Goal: Transaction & Acquisition: Purchase product/service

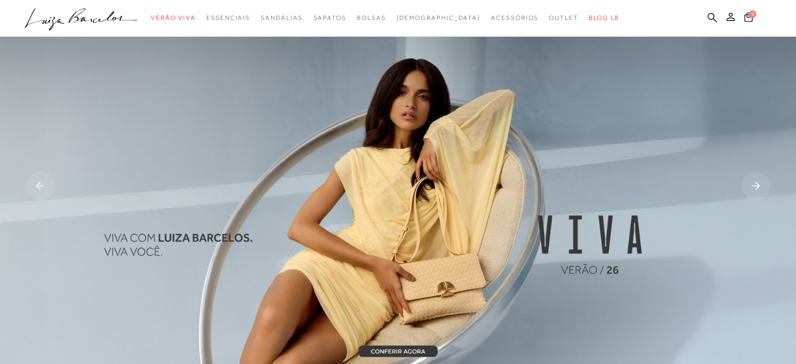
click at [732, 17] on icon at bounding box center [730, 17] width 8 height 8
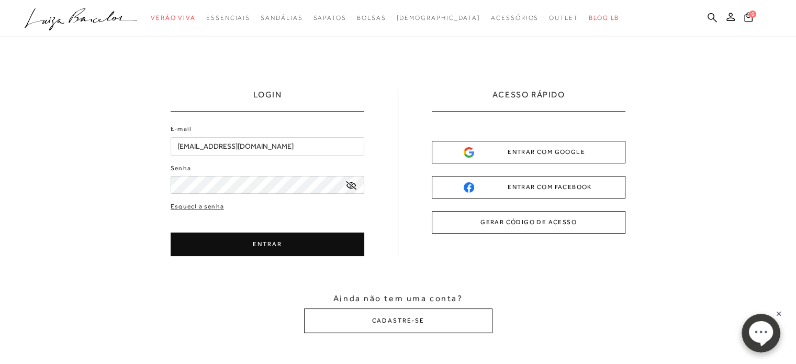
click at [255, 242] on button "ENTRAR" at bounding box center [268, 244] width 194 height 24
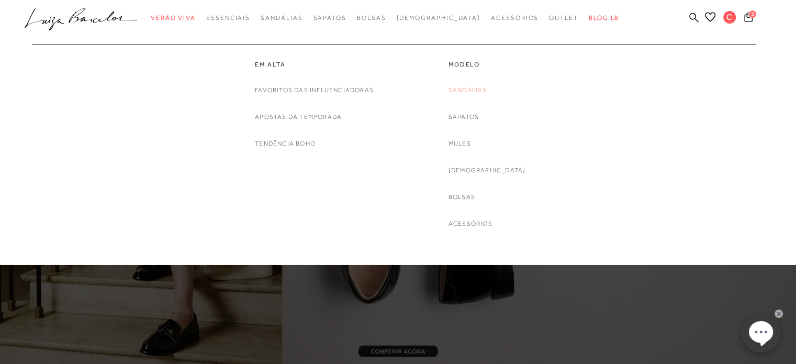
click at [487, 90] on link "Sandálias" at bounding box center [467, 90] width 39 height 11
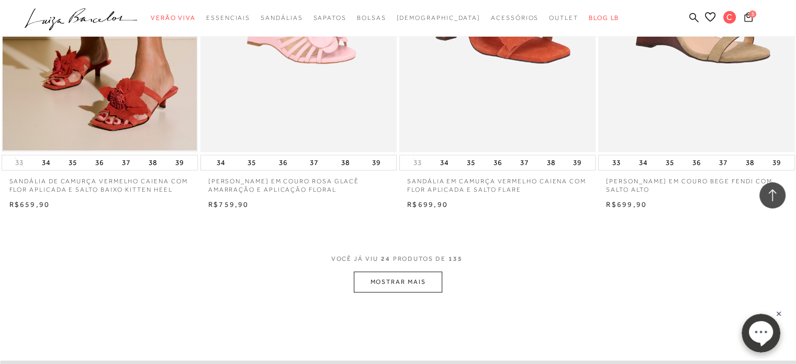
scroll to position [2066, 0]
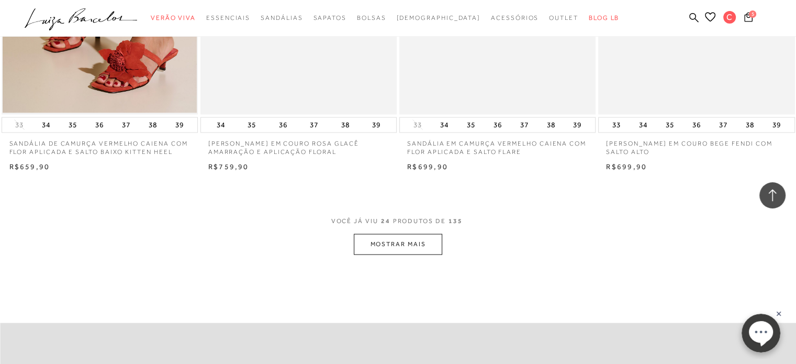
click at [415, 244] on button "MOSTRAR MAIS" at bounding box center [398, 244] width 88 height 20
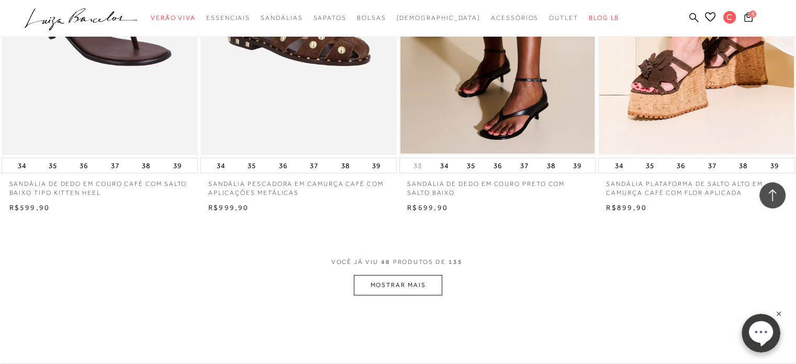
scroll to position [4243, 0]
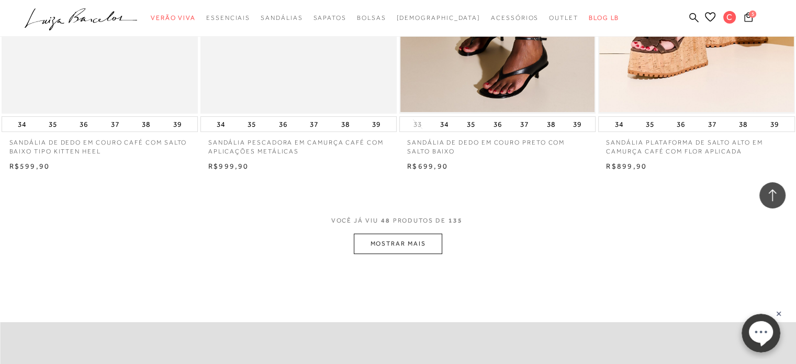
click at [387, 242] on button "MOSTRAR MAIS" at bounding box center [398, 243] width 88 height 20
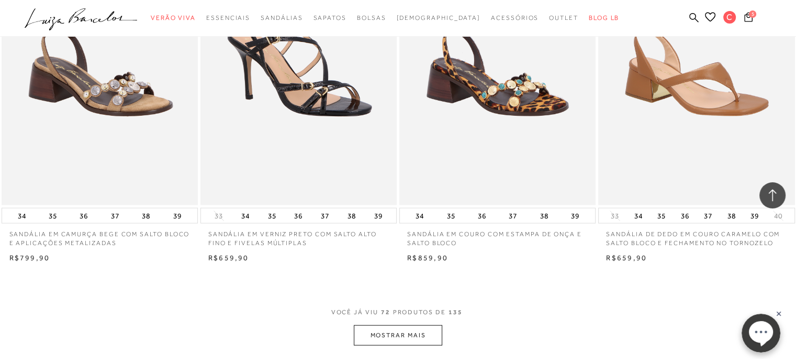
scroll to position [6357, 0]
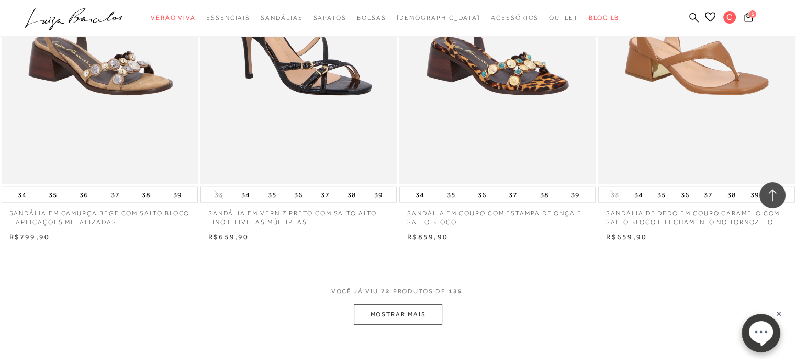
click at [401, 318] on button "MOSTRAR MAIS" at bounding box center [398, 314] width 88 height 20
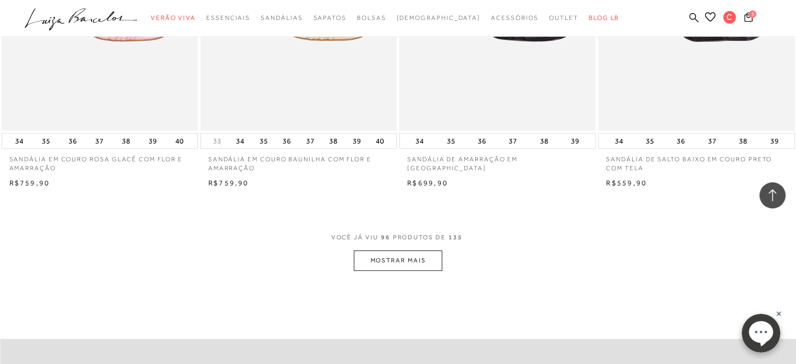
scroll to position [8597, 0]
click at [402, 250] on button "MOSTRAR MAIS" at bounding box center [398, 259] width 88 height 20
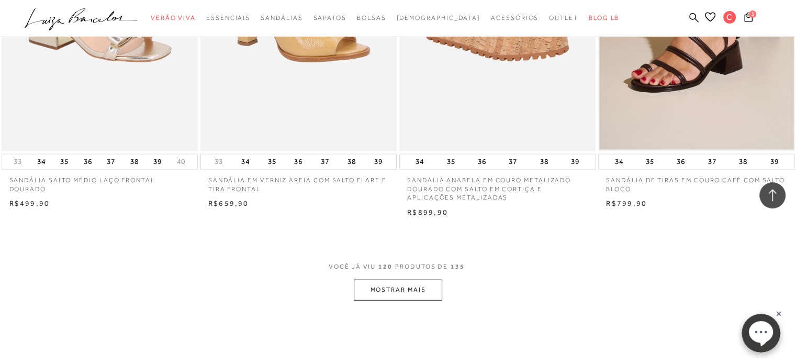
scroll to position [10752, 0]
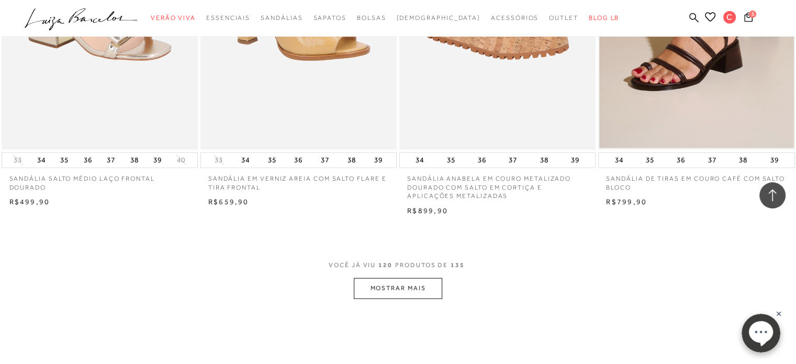
click at [402, 280] on button "MOSTRAR MAIS" at bounding box center [398, 288] width 88 height 20
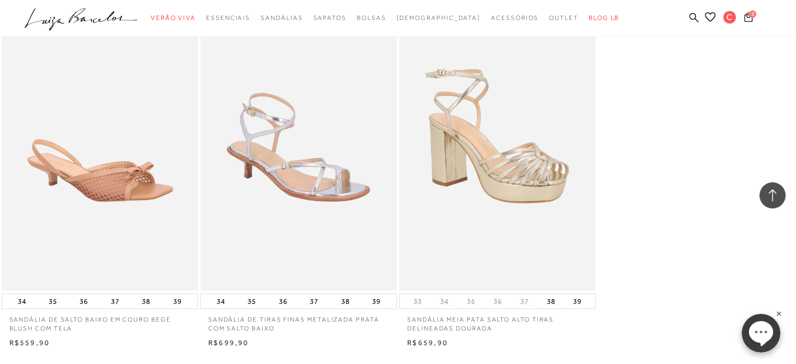
scroll to position [12113, 0]
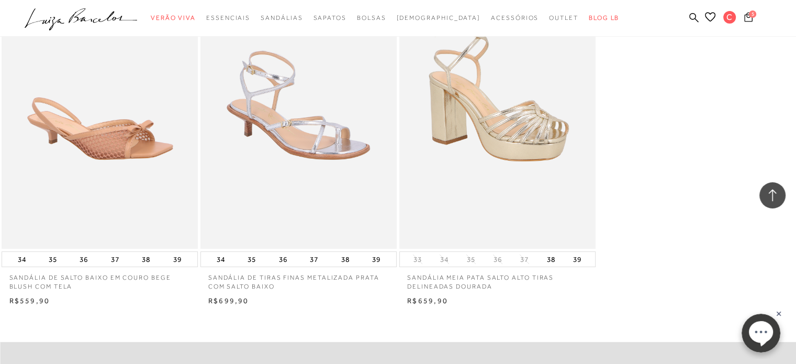
click at [748, 20] on icon at bounding box center [748, 17] width 8 height 10
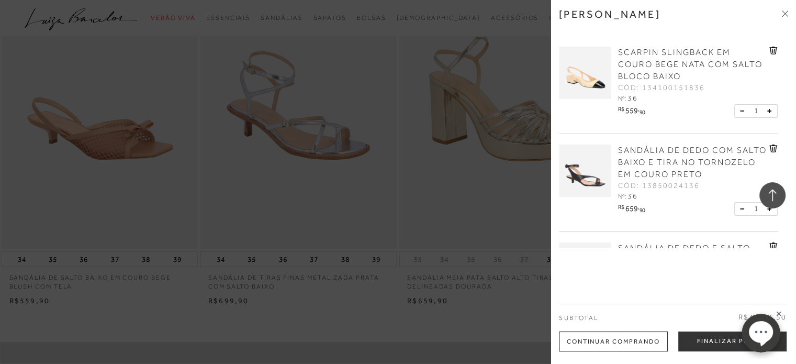
click at [771, 146] on icon at bounding box center [773, 148] width 8 height 8
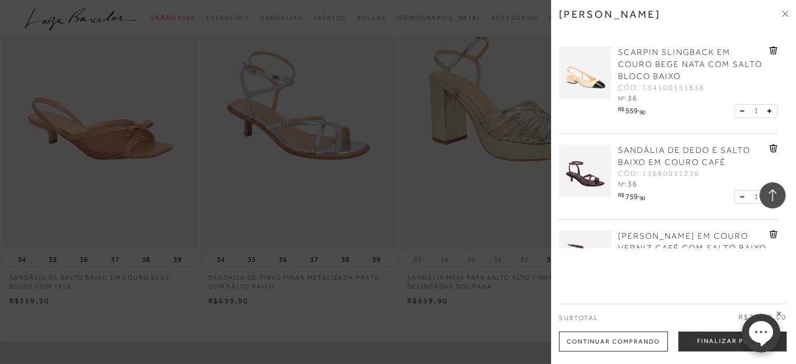
click at [771, 146] on icon at bounding box center [773, 148] width 8 height 8
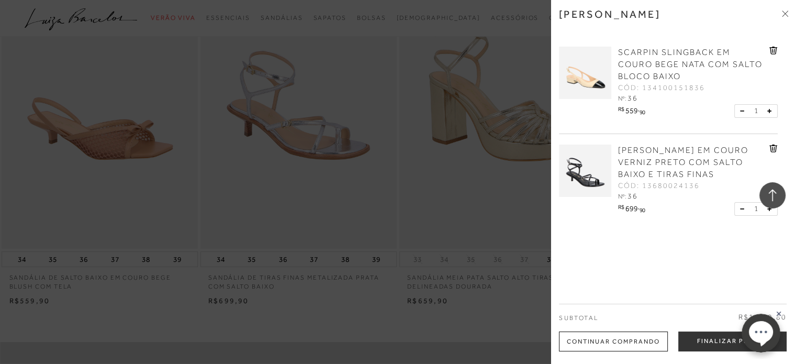
click at [772, 148] on icon at bounding box center [773, 148] width 8 height 8
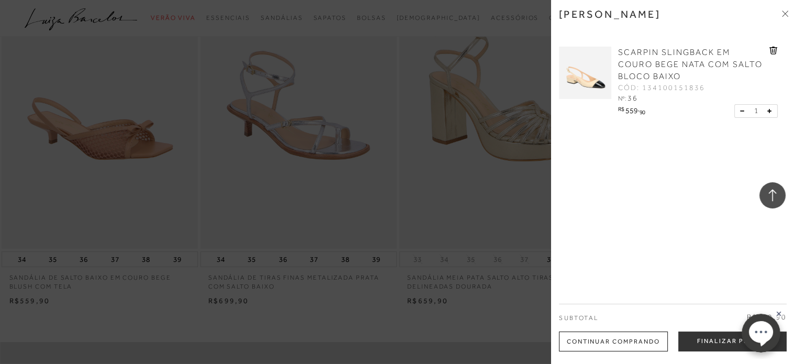
click at [578, 71] on img at bounding box center [585, 73] width 52 height 52
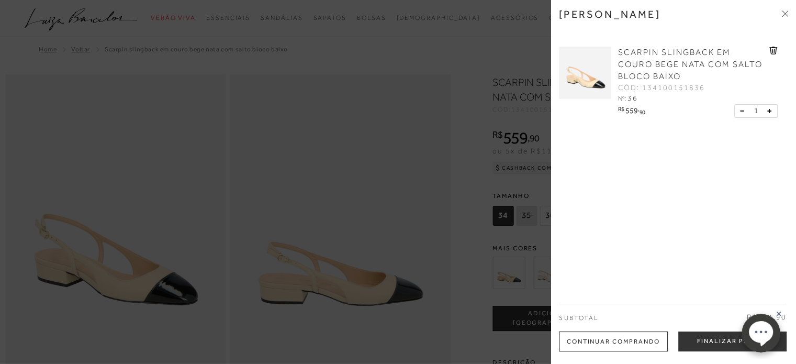
click at [783, 13] on icon at bounding box center [785, 13] width 6 height 6
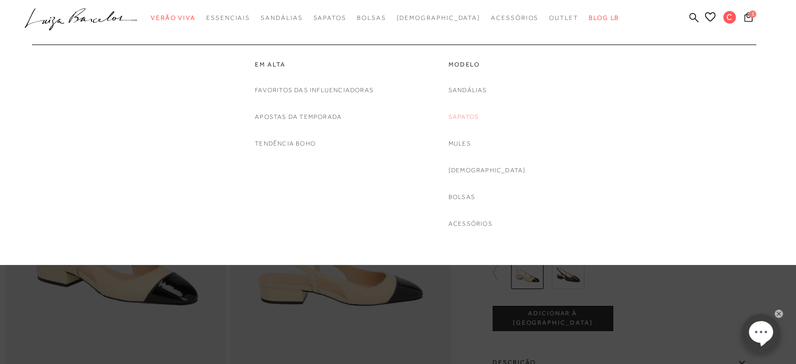
click at [476, 113] on link "Sapatos" at bounding box center [463, 116] width 30 height 11
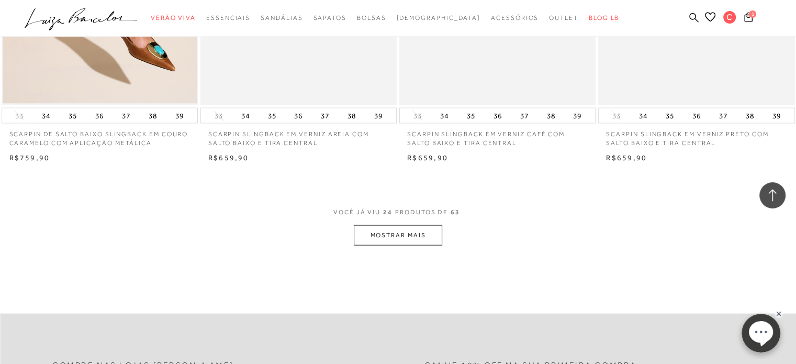
scroll to position [2114, 0]
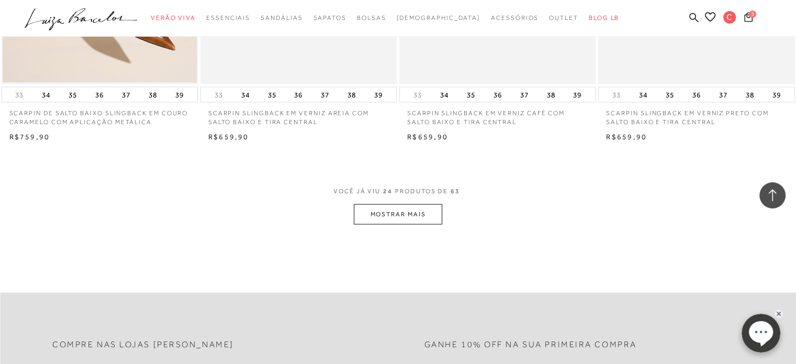
click at [391, 206] on button "MOSTRAR MAIS" at bounding box center [398, 214] width 88 height 20
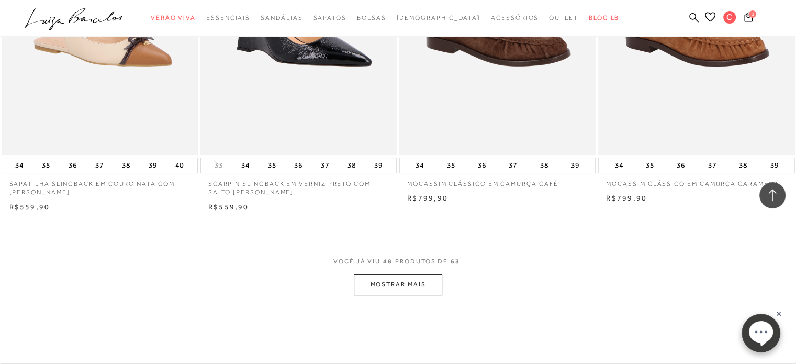
scroll to position [4249, 0]
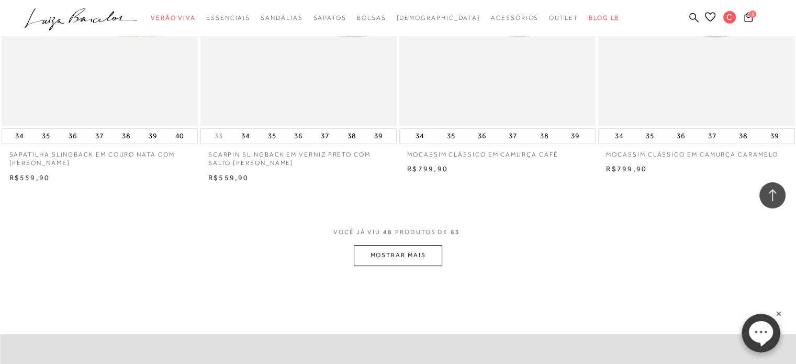
click at [425, 245] on button "MOSTRAR MAIS" at bounding box center [398, 255] width 88 height 20
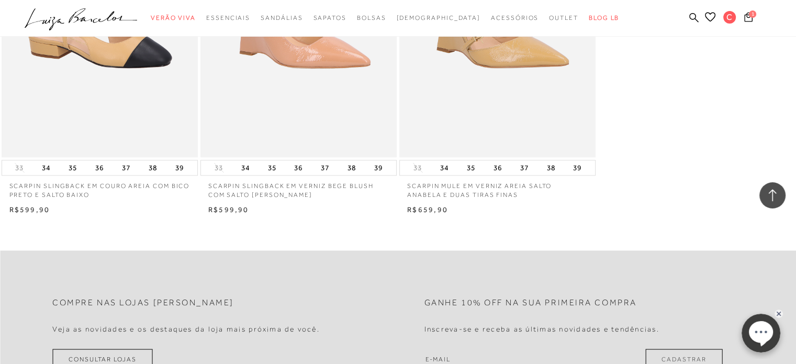
scroll to position [5672, 0]
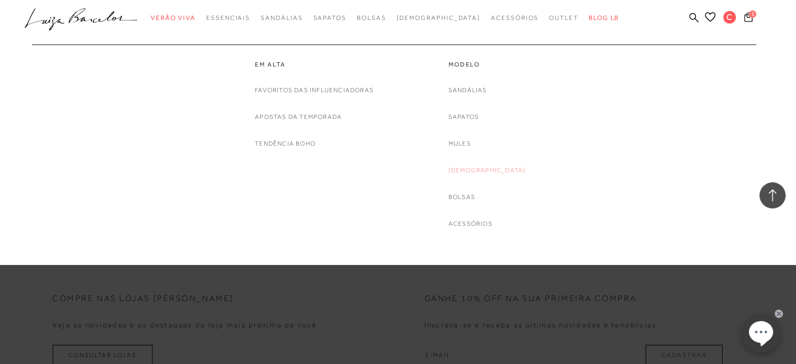
click at [484, 170] on link "[DEMOGRAPHIC_DATA]" at bounding box center [486, 170] width 77 height 11
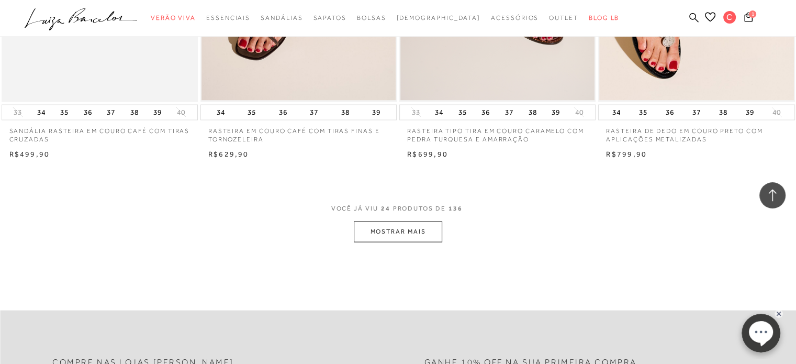
scroll to position [2093, 0]
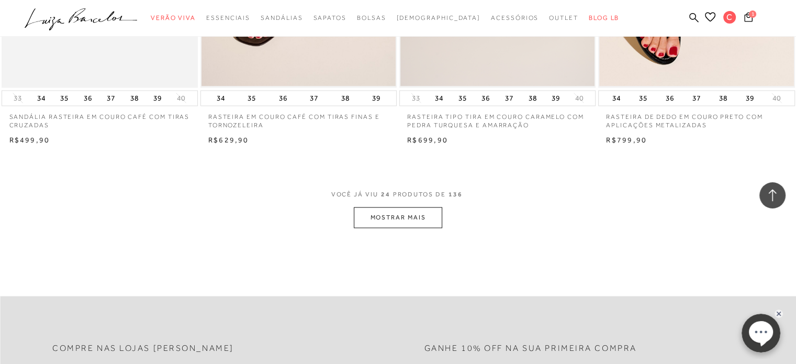
click at [398, 220] on button "MOSTRAR MAIS" at bounding box center [398, 217] width 88 height 20
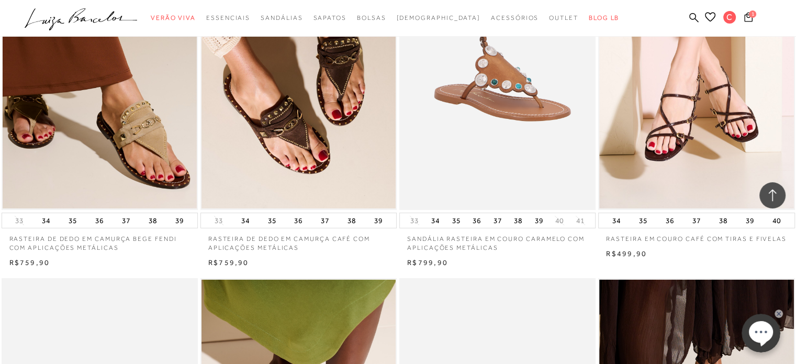
scroll to position [3788, 0]
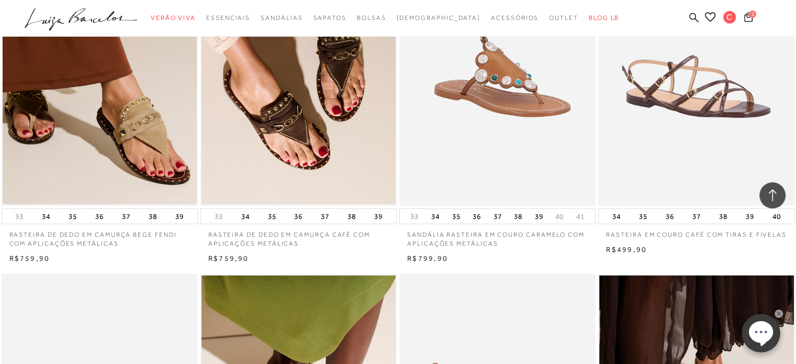
click at [723, 85] on img at bounding box center [696, 58] width 195 height 295
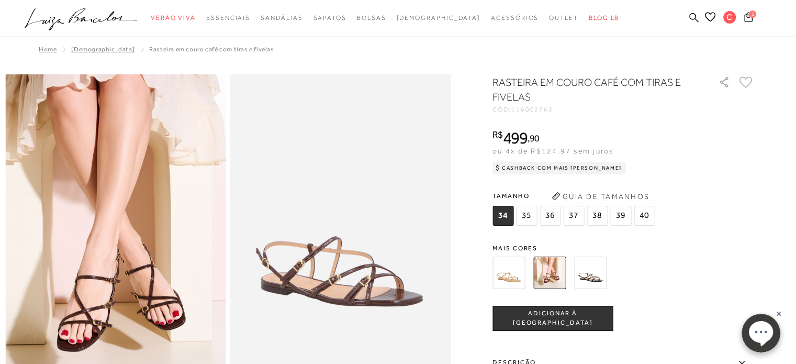
click at [594, 272] on img at bounding box center [590, 272] width 32 height 32
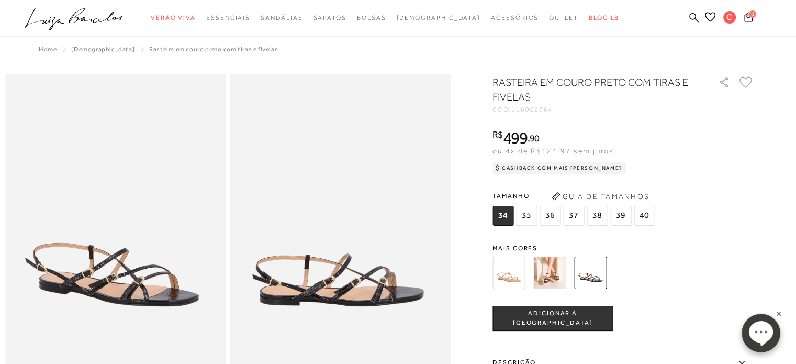
click at [508, 276] on img at bounding box center [508, 272] width 32 height 32
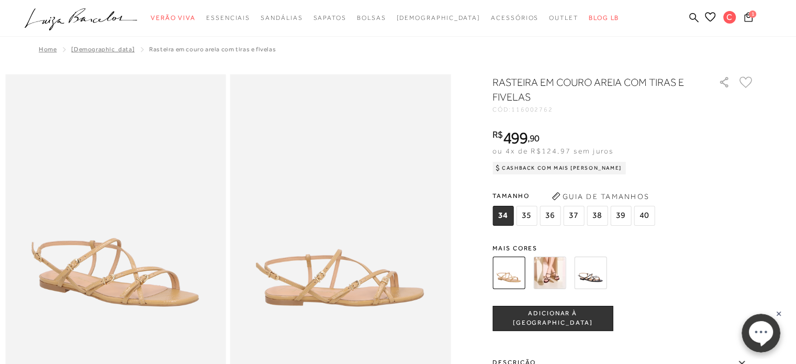
click at [555, 272] on img at bounding box center [549, 272] width 32 height 32
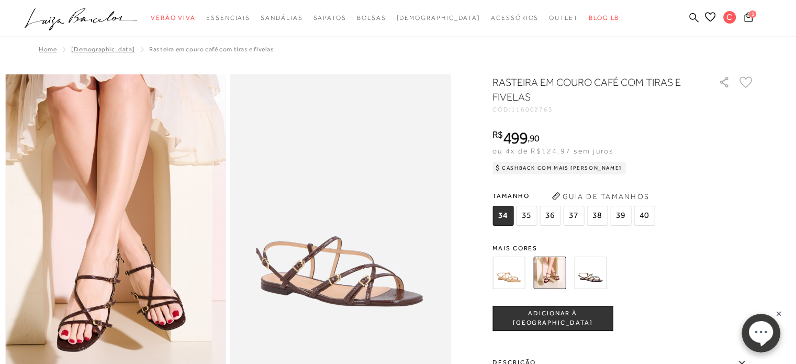
click at [552, 217] on span "36" at bounding box center [549, 216] width 21 height 20
click at [547, 319] on span "ADICIONAR À [GEOGRAPHIC_DATA]" at bounding box center [552, 318] width 119 height 18
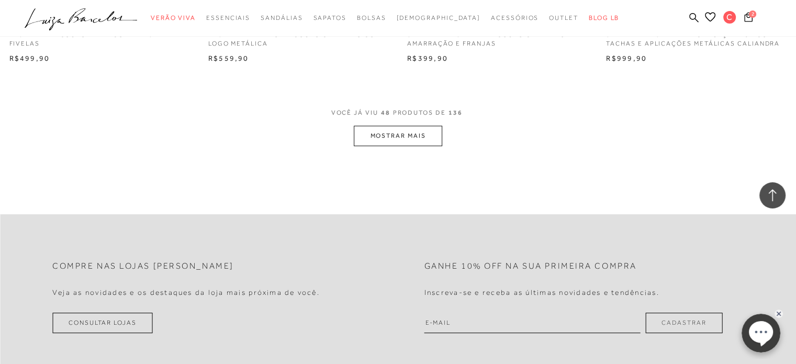
scroll to position [4381, 0]
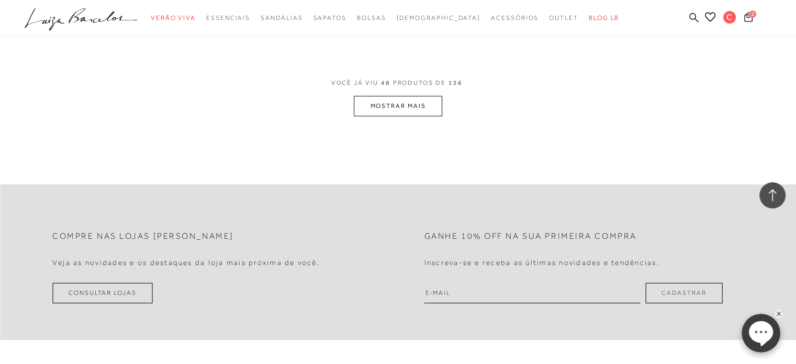
click at [390, 109] on button "MOSTRAR MAIS" at bounding box center [398, 106] width 88 height 20
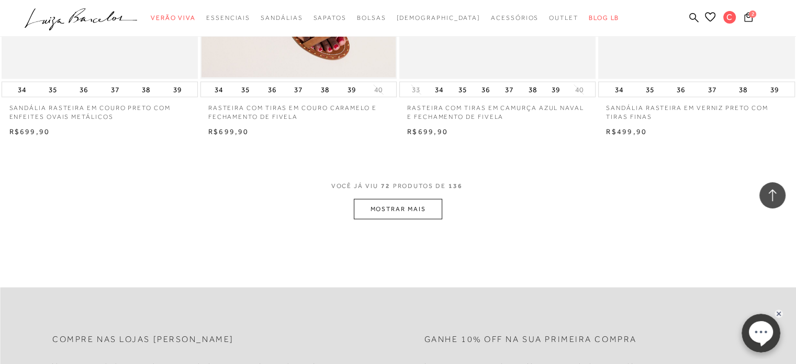
scroll to position [6514, 0]
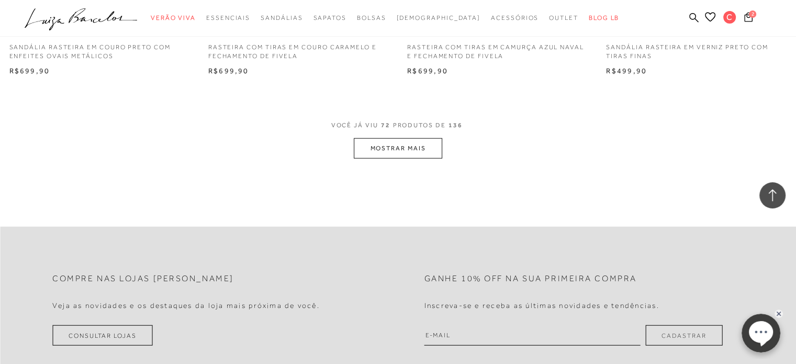
click at [385, 149] on button "MOSTRAR MAIS" at bounding box center [398, 148] width 88 height 20
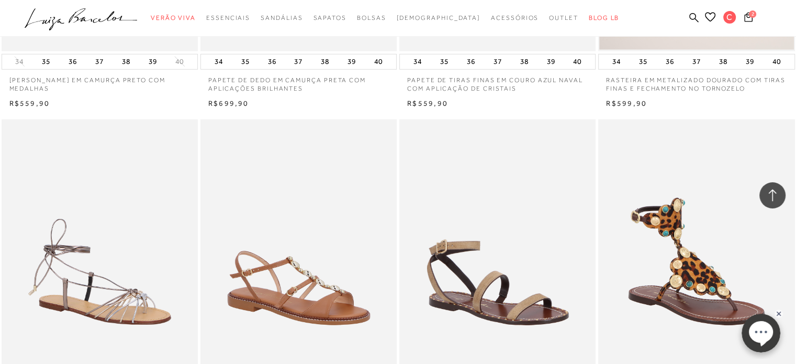
scroll to position [7241, 0]
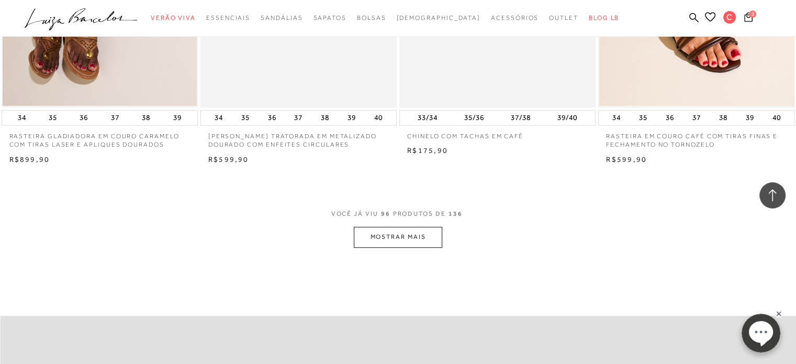
scroll to position [8655, 0]
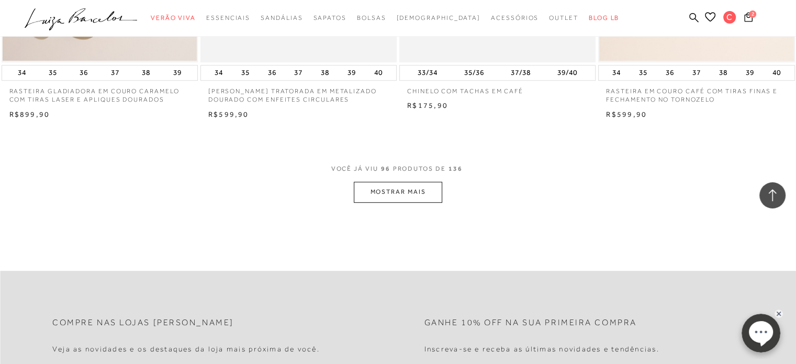
click at [415, 192] on button "MOSTRAR MAIS" at bounding box center [398, 192] width 88 height 20
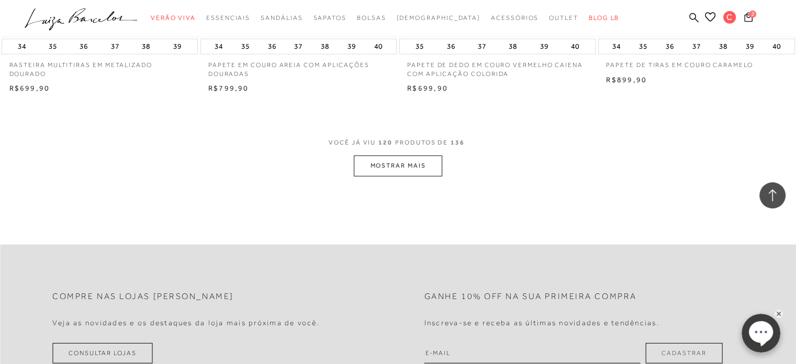
scroll to position [10880, 0]
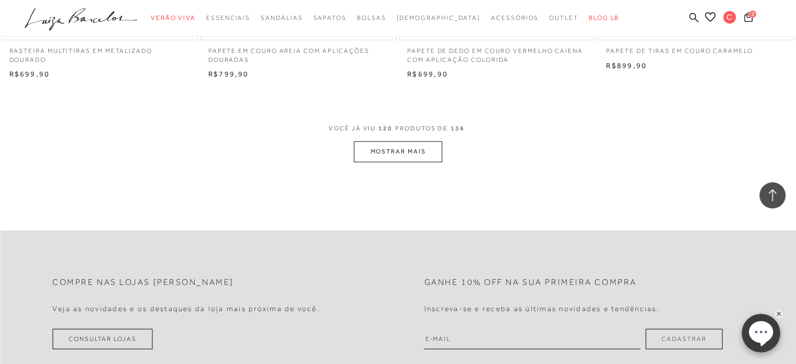
click at [388, 149] on button "MOSTRAR MAIS" at bounding box center [398, 151] width 88 height 20
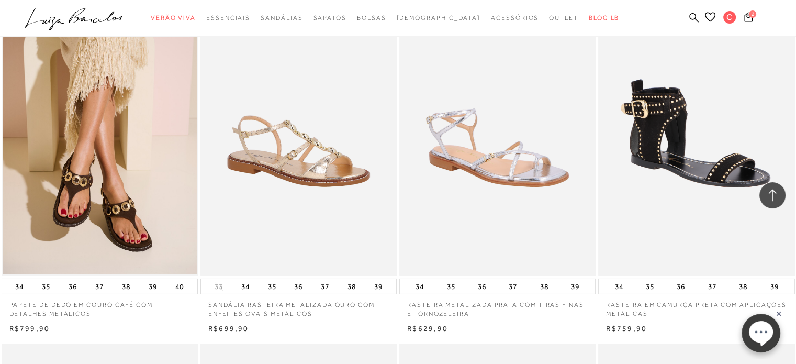
scroll to position [11414, 0]
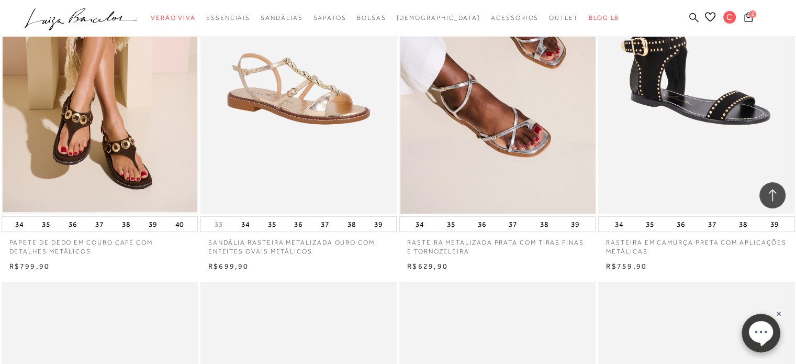
click at [474, 120] on img at bounding box center [497, 66] width 195 height 295
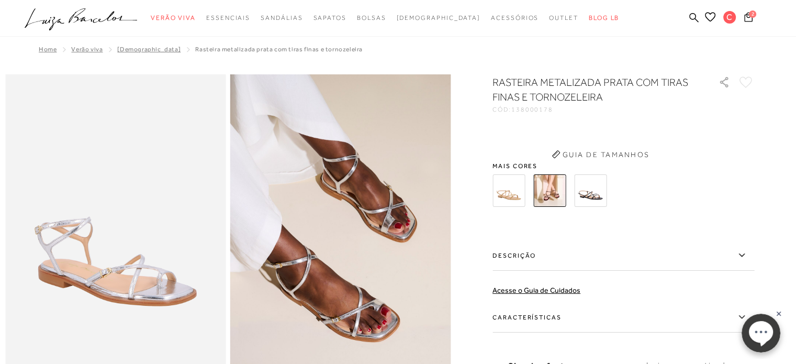
click at [588, 163] on button "Guia de Tamanhos" at bounding box center [600, 154] width 105 height 17
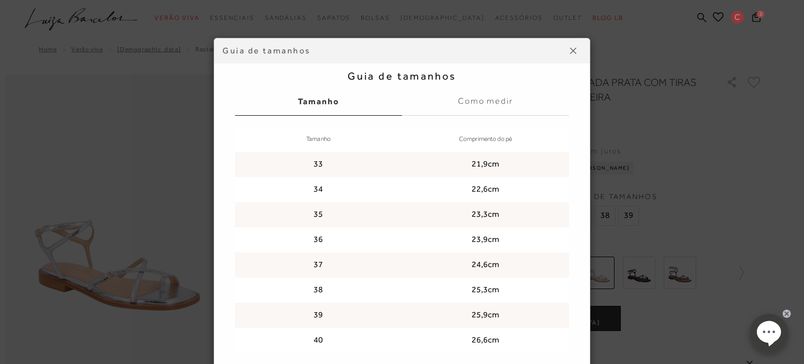
click at [570, 50] on img at bounding box center [573, 51] width 6 height 6
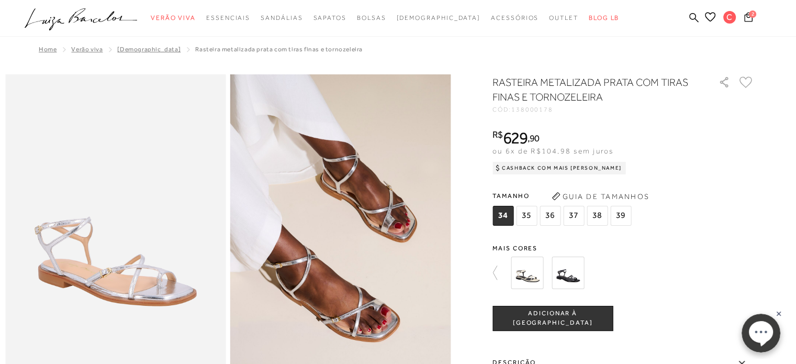
click at [572, 277] on img at bounding box center [568, 272] width 32 height 32
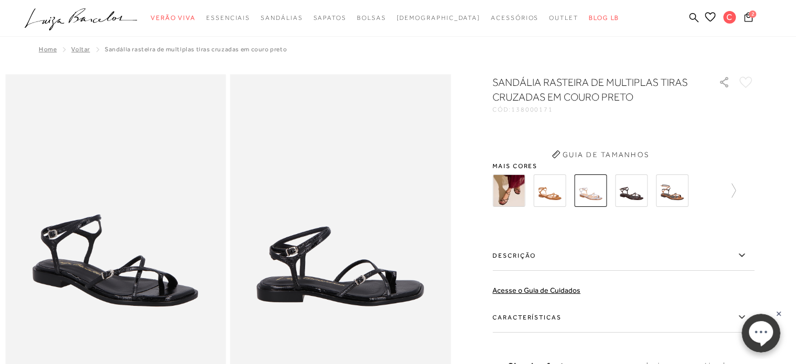
click at [499, 271] on div "Descrição A clássica sandália de tiras finas ganha um toque ainda mais sofistic…" at bounding box center [623, 256] width 262 height 33
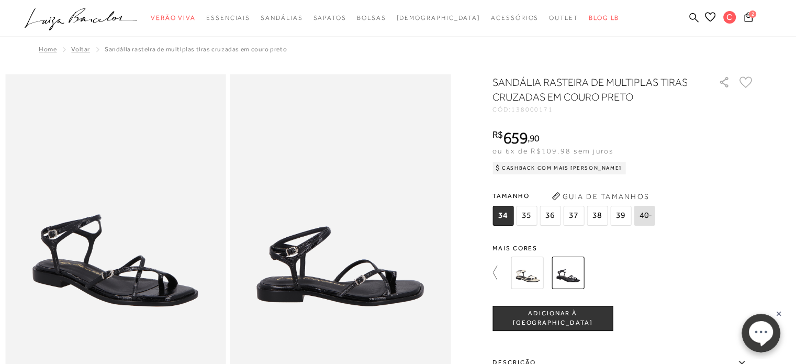
click at [496, 271] on icon at bounding box center [499, 272] width 15 height 15
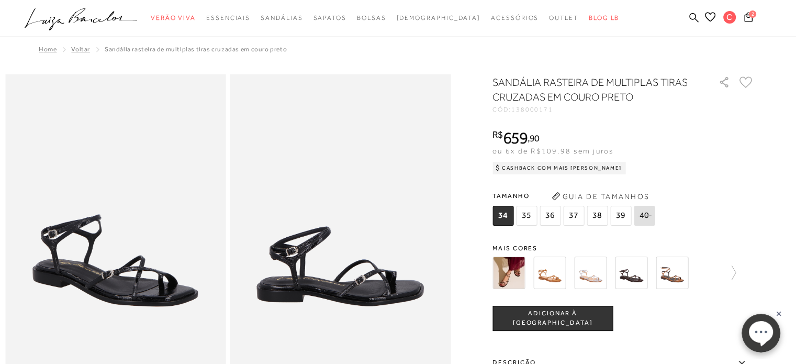
click at [514, 273] on img at bounding box center [508, 272] width 32 height 32
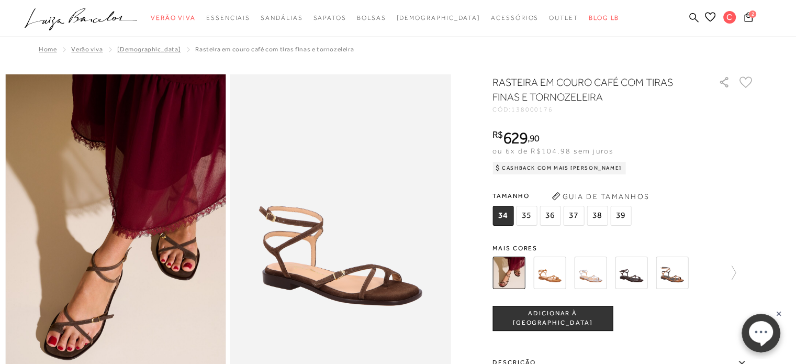
click at [550, 273] on img at bounding box center [549, 272] width 32 height 32
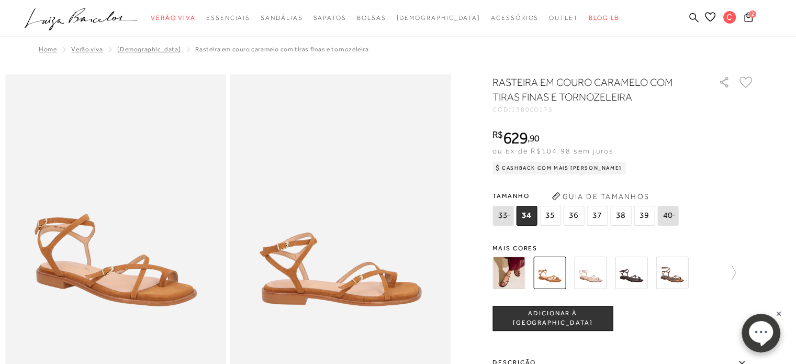
click at [591, 278] on img at bounding box center [590, 272] width 32 height 32
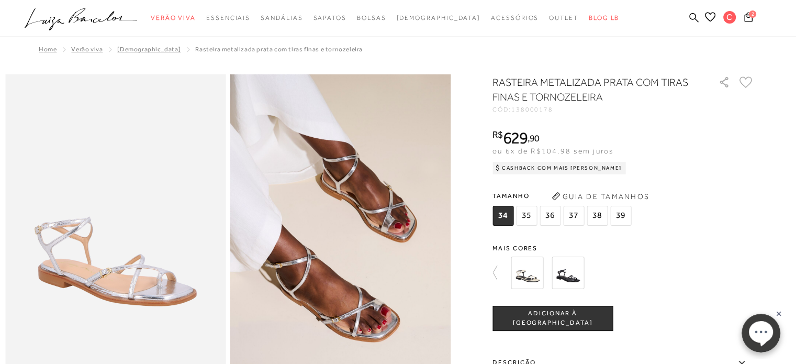
click at [508, 278] on div at bounding box center [385, 272] width 243 height 39
click at [576, 277] on img at bounding box center [568, 272] width 32 height 32
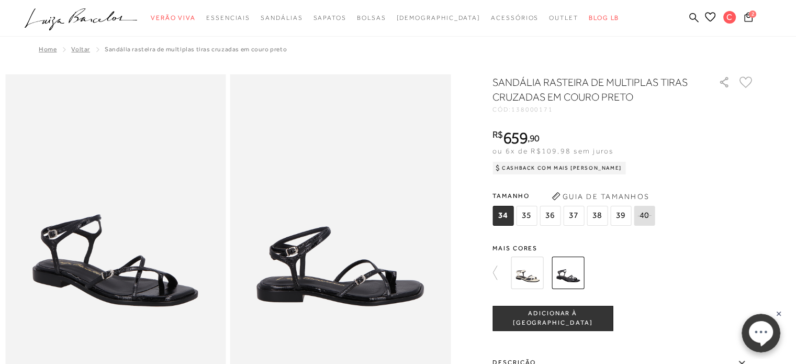
click at [553, 218] on span "36" at bounding box center [549, 216] width 21 height 20
click at [538, 316] on span "ADICIONAR À [GEOGRAPHIC_DATA]" at bounding box center [552, 318] width 119 height 18
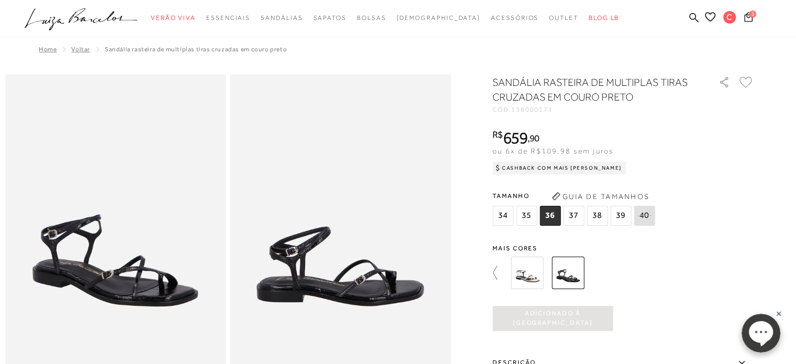
click at [497, 267] on icon at bounding box center [499, 272] width 15 height 15
click at [497, 271] on icon at bounding box center [495, 272] width 4 height 14
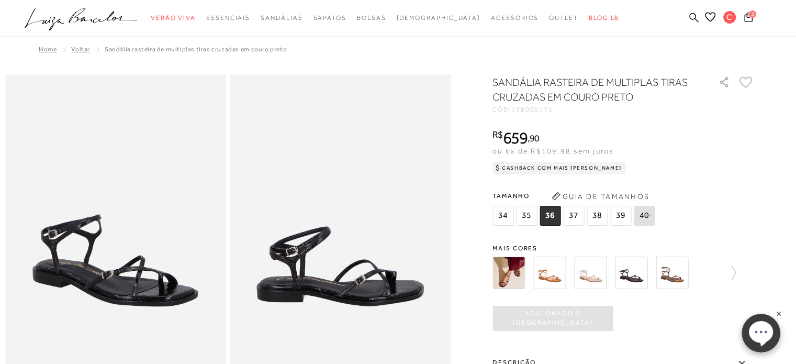
click at [678, 283] on img at bounding box center [672, 272] width 32 height 32
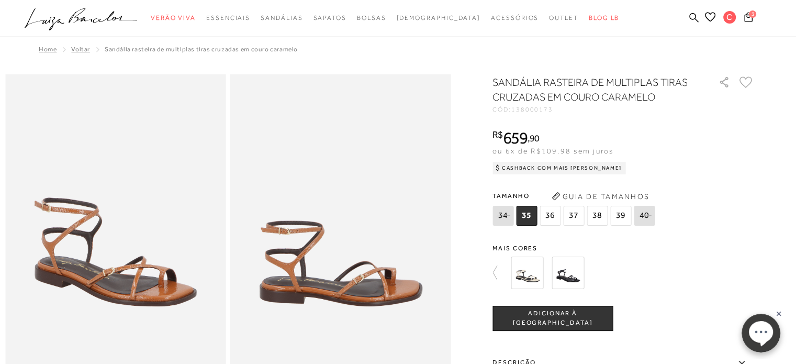
click at [557, 213] on span "36" at bounding box center [549, 216] width 21 height 20
click at [557, 318] on span "ADICIONAR À [GEOGRAPHIC_DATA]" at bounding box center [552, 318] width 119 height 18
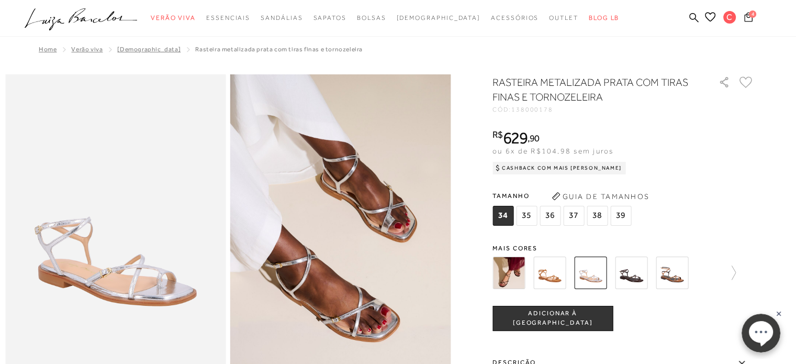
click at [751, 18] on icon at bounding box center [748, 17] width 9 height 10
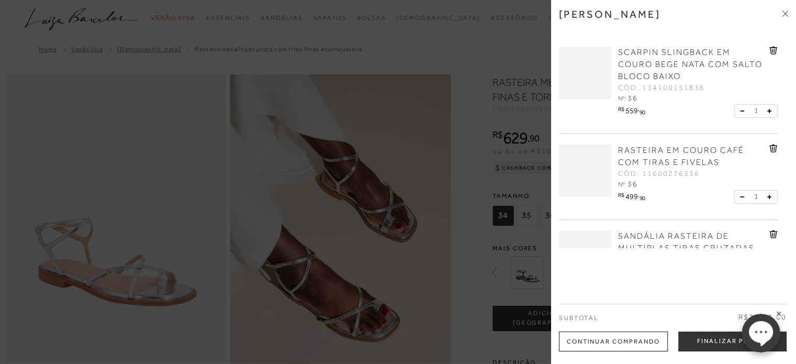
scroll to position [1651, 0]
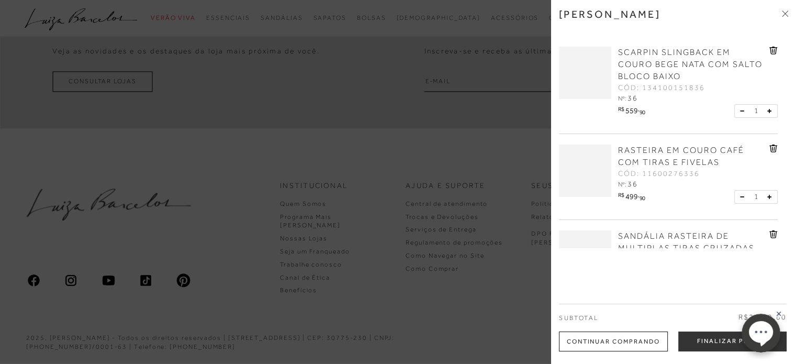
drag, startPoint x: 788, startPoint y: 75, endPoint x: 796, endPoint y: 171, distance: 96.6
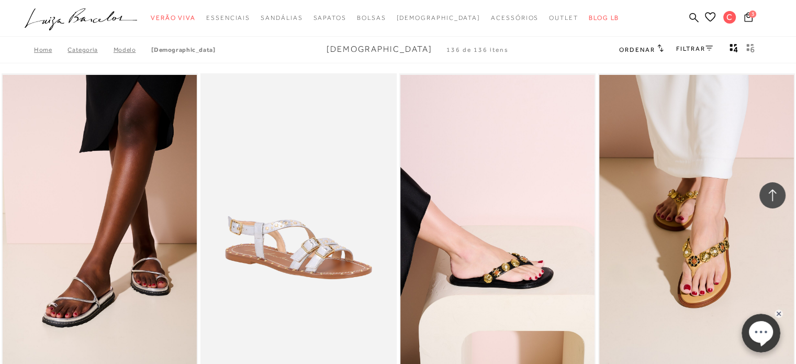
click at [779, 314] on rect at bounding box center [778, 313] width 8 height 8
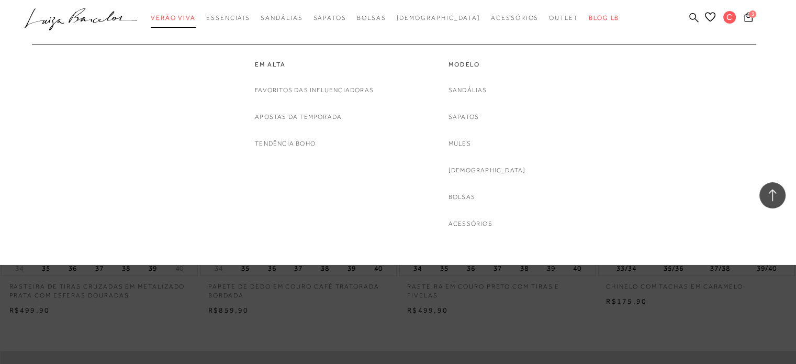
scroll to position [12304, 0]
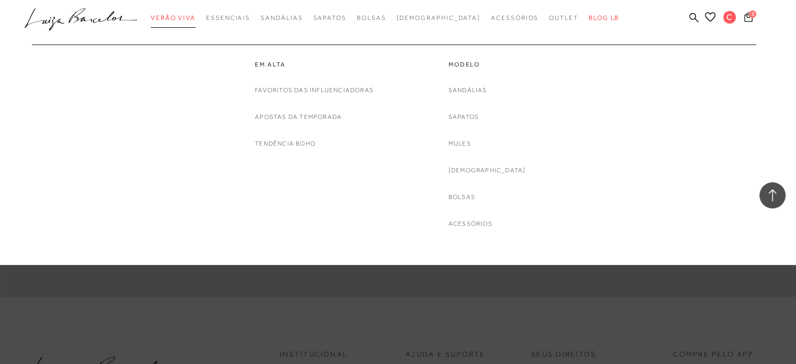
click at [195, 16] on span "Verão Viva" at bounding box center [173, 17] width 45 height 7
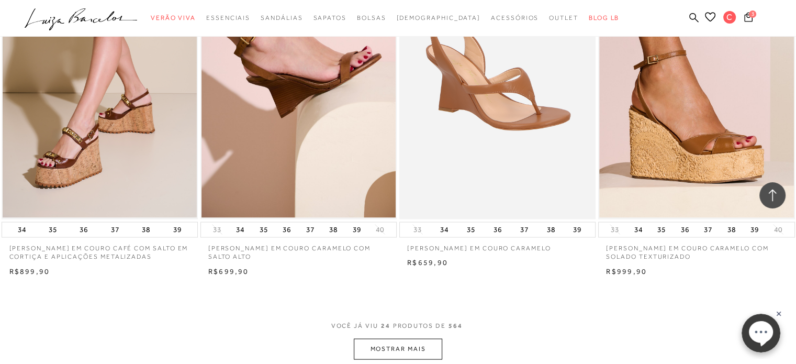
scroll to position [2158, 0]
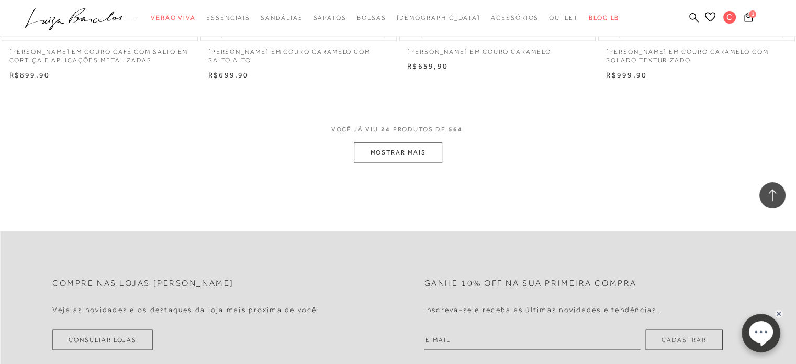
click at [373, 152] on button "MOSTRAR MAIS" at bounding box center [398, 152] width 88 height 20
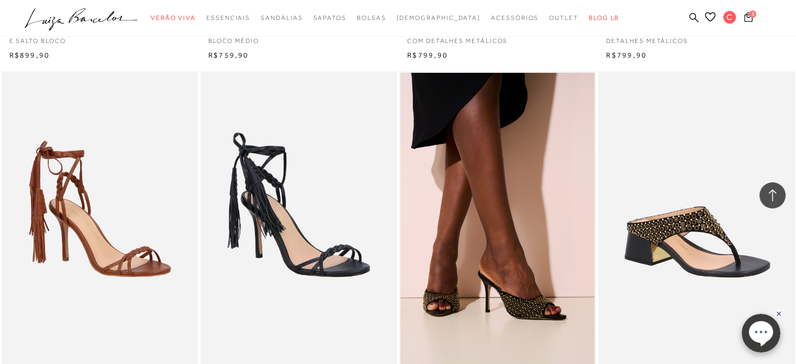
scroll to position [4230, 0]
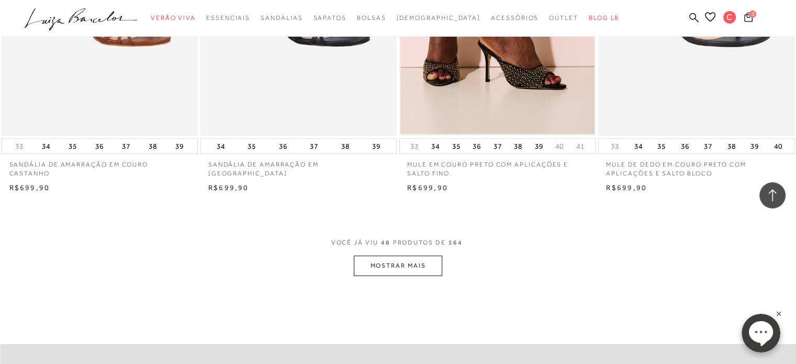
click at [407, 255] on button "MOSTRAR MAIS" at bounding box center [398, 265] width 88 height 20
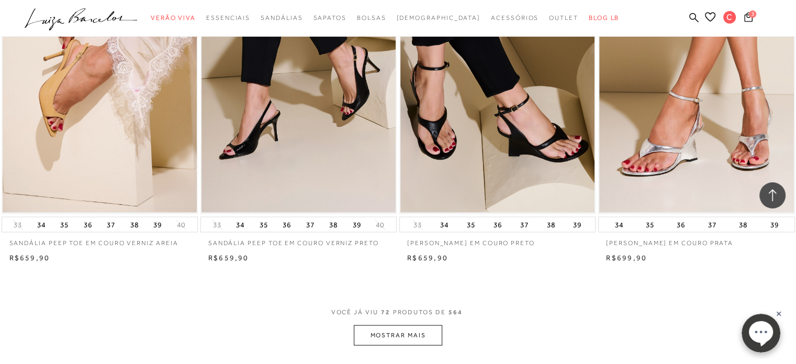
scroll to position [6407, 0]
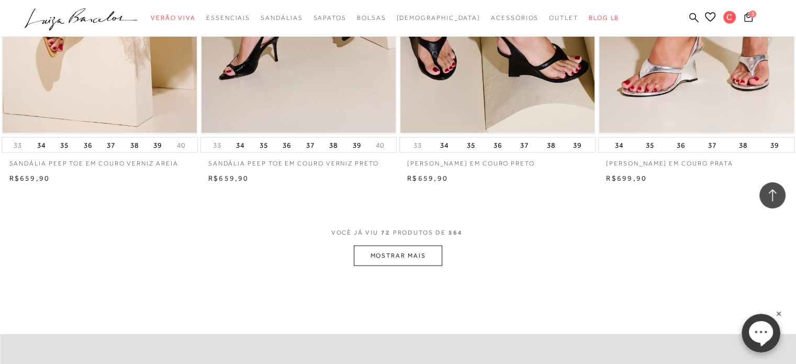
click at [406, 251] on button "MOSTRAR MAIS" at bounding box center [398, 255] width 88 height 20
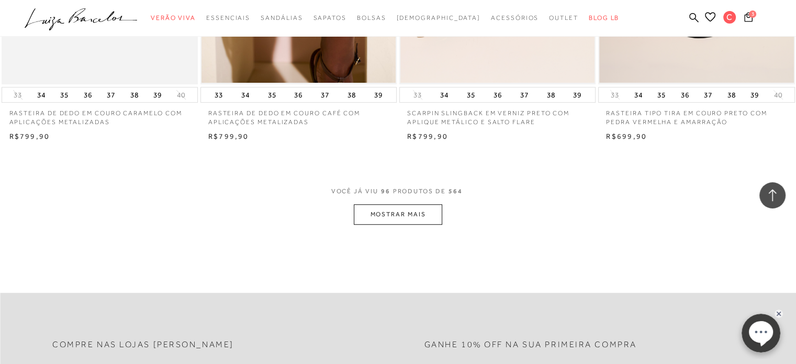
scroll to position [8625, 0]
click at [419, 203] on button "MOSTRAR MAIS" at bounding box center [398, 213] width 88 height 20
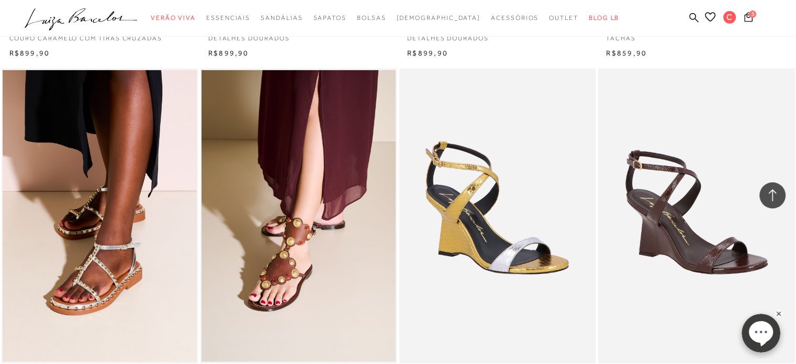
scroll to position [10865, 0]
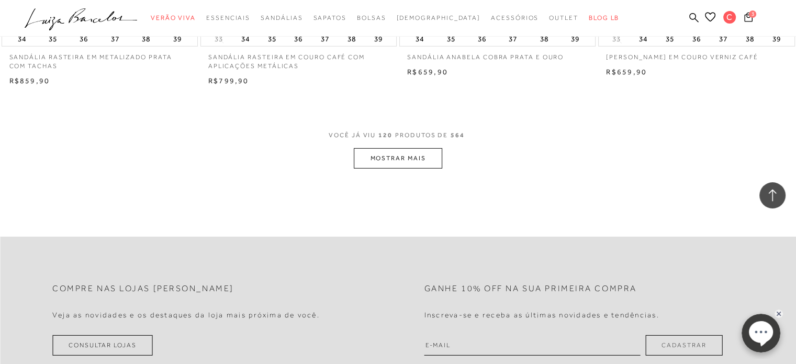
click at [406, 148] on button "MOSTRAR MAIS" at bounding box center [398, 158] width 88 height 20
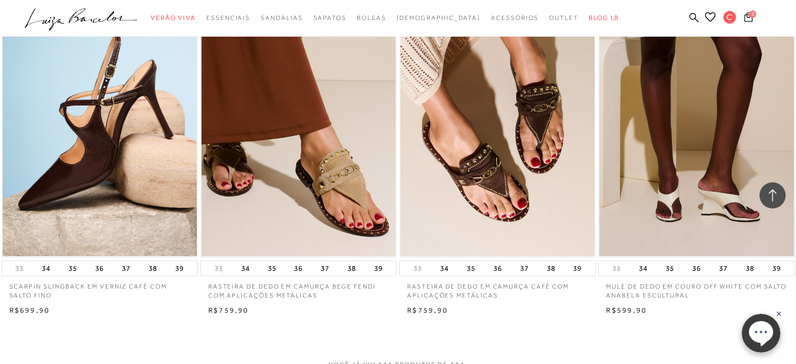
scroll to position [12979, 0]
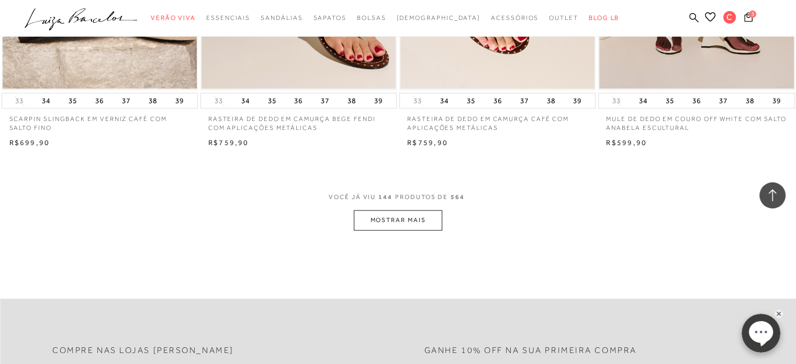
click at [423, 210] on button "MOSTRAR MAIS" at bounding box center [398, 220] width 88 height 20
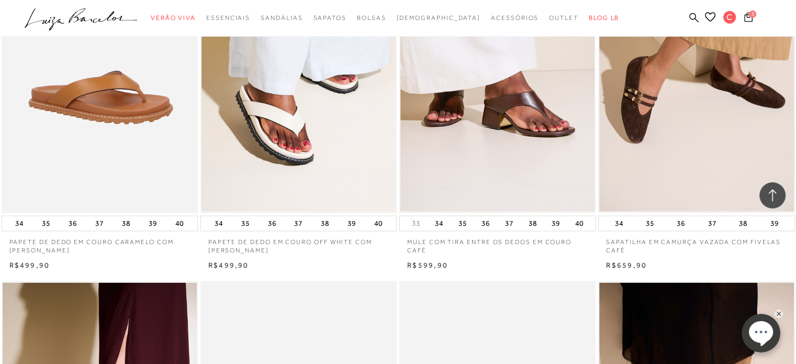
scroll to position [15172, 0]
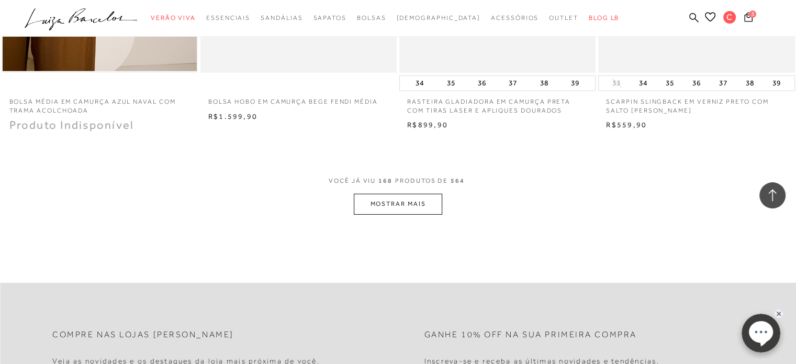
click at [426, 194] on button "MOSTRAR MAIS" at bounding box center [398, 204] width 88 height 20
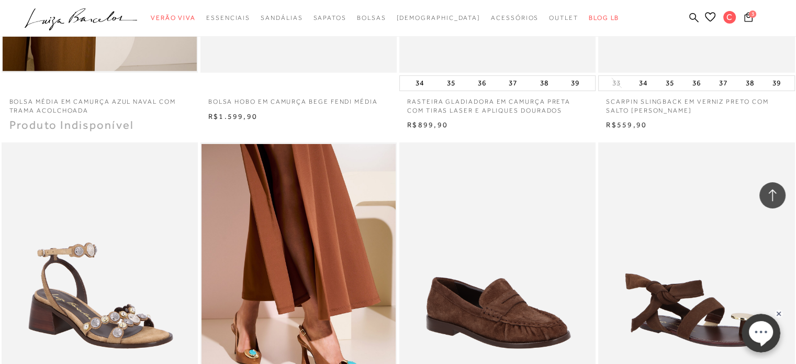
scroll to position [15989, 0]
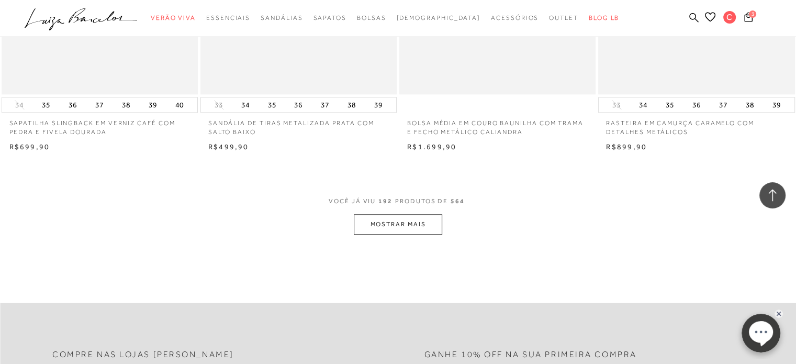
scroll to position [17328, 0]
click at [774, 192] on icon at bounding box center [773, 195] width 14 height 14
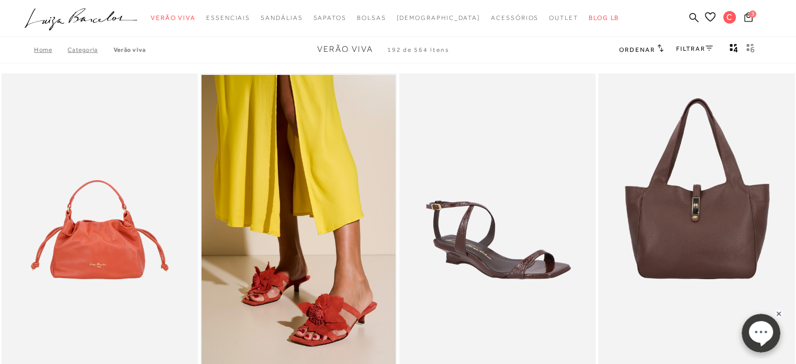
scroll to position [0, 0]
click at [687, 48] on link "FILTRAR" at bounding box center [694, 48] width 37 height 7
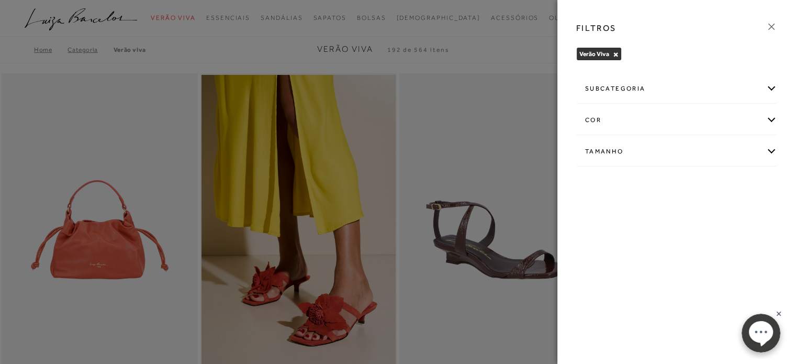
click at [770, 118] on div "cor" at bounding box center [677, 120] width 200 height 28
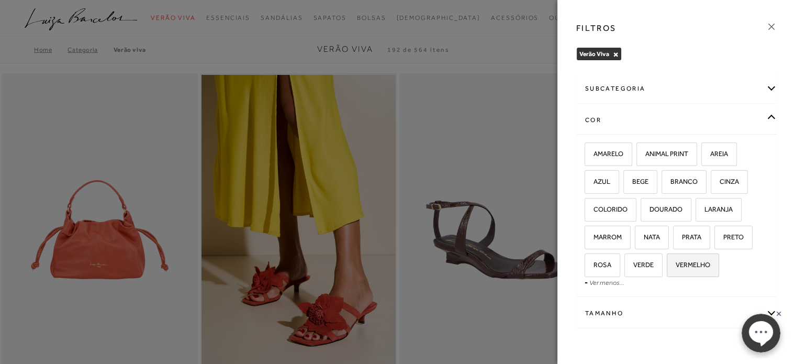
click at [697, 264] on span "VERMELHO" at bounding box center [689, 265] width 42 height 8
click at [676, 264] on input "VERMELHO" at bounding box center [670, 266] width 10 height 10
checkbox input "true"
click at [697, 264] on span "VERMELHO" at bounding box center [689, 265] width 42 height 8
click at [676, 264] on input "VERMELHO" at bounding box center [670, 266] width 10 height 10
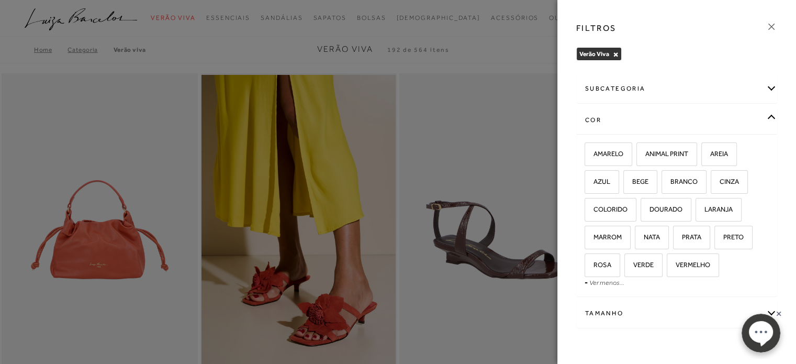
click at [771, 28] on icon at bounding box center [772, 27] width 12 height 12
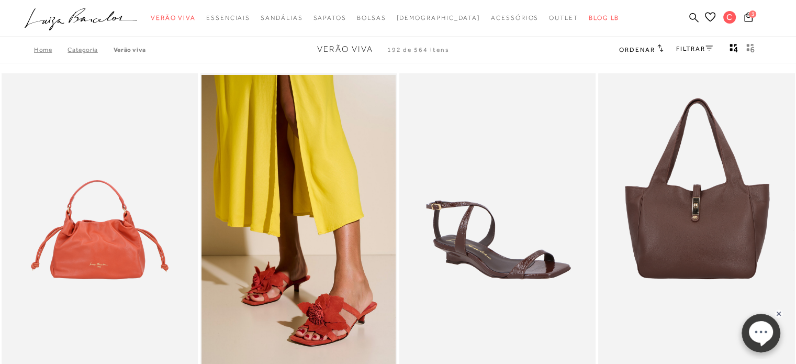
click at [778, 311] on rect at bounding box center [778, 313] width 8 height 8
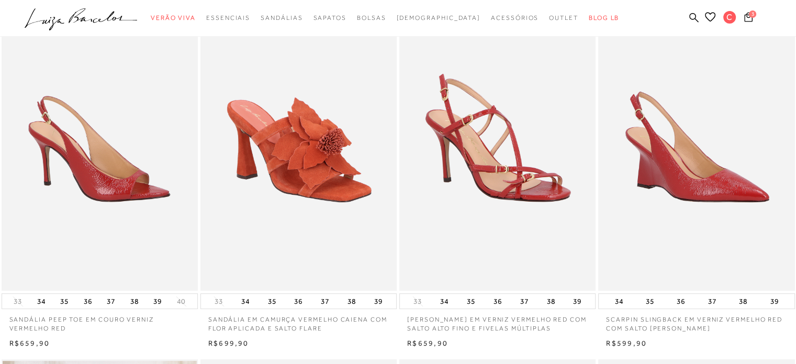
scroll to position [322, 0]
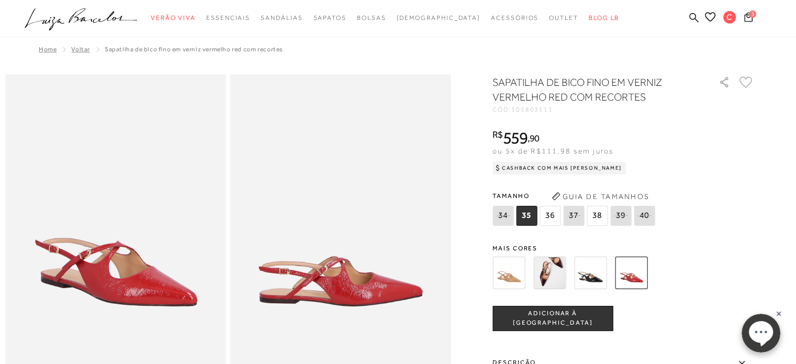
click at [750, 80] on icon at bounding box center [745, 82] width 13 height 12
click at [778, 312] on rect at bounding box center [778, 313] width 8 height 8
click at [751, 20] on icon at bounding box center [748, 17] width 8 height 10
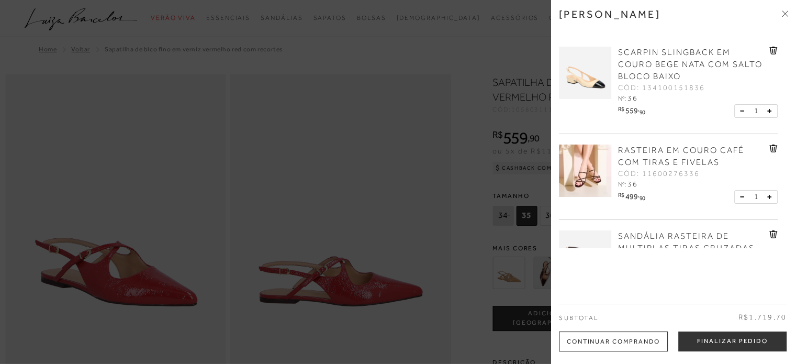
click at [589, 69] on img at bounding box center [585, 73] width 52 height 52
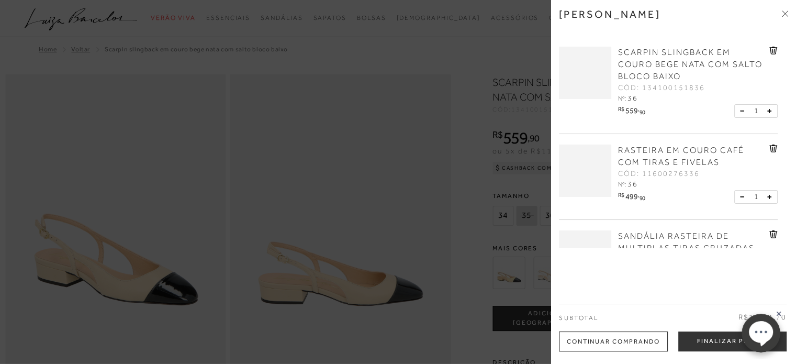
click at [782, 16] on icon at bounding box center [783, 14] width 3 height 3
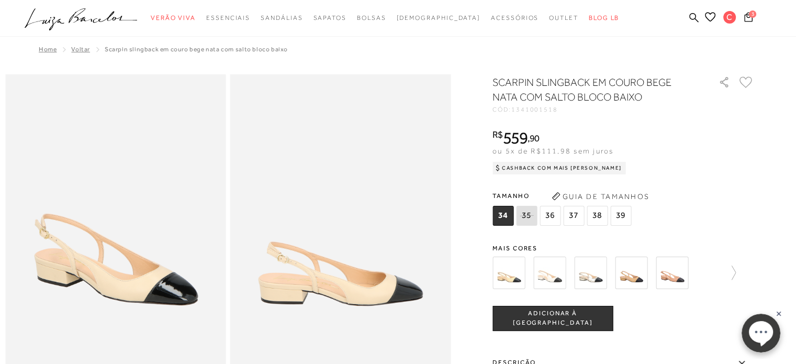
click at [752, 84] on icon at bounding box center [745, 82] width 13 height 12
click at [748, 18] on icon at bounding box center [748, 17] width 8 height 10
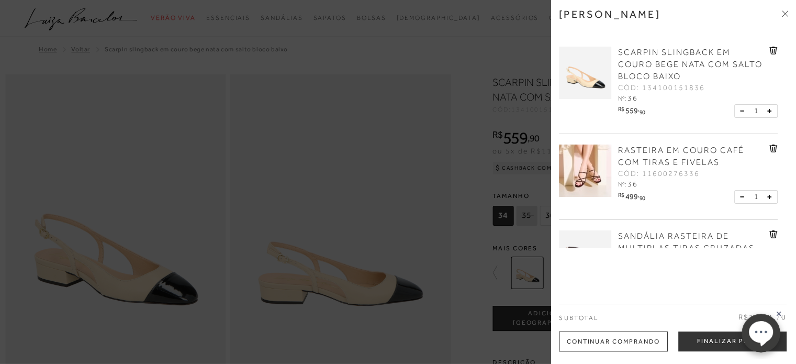
click at [587, 172] on img at bounding box center [585, 170] width 52 height 52
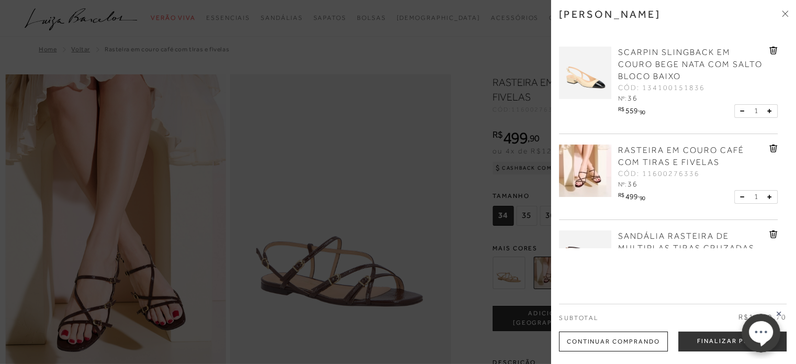
click at [784, 16] on span at bounding box center [785, 14] width 6 height 11
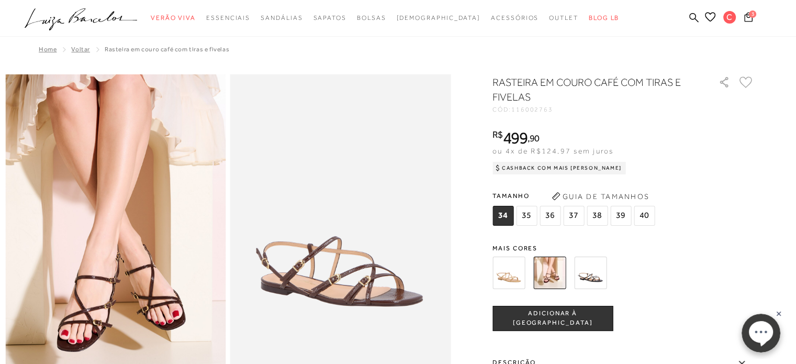
click at [749, 83] on icon at bounding box center [745, 82] width 13 height 12
click at [752, 15] on span "3" at bounding box center [752, 13] width 7 height 7
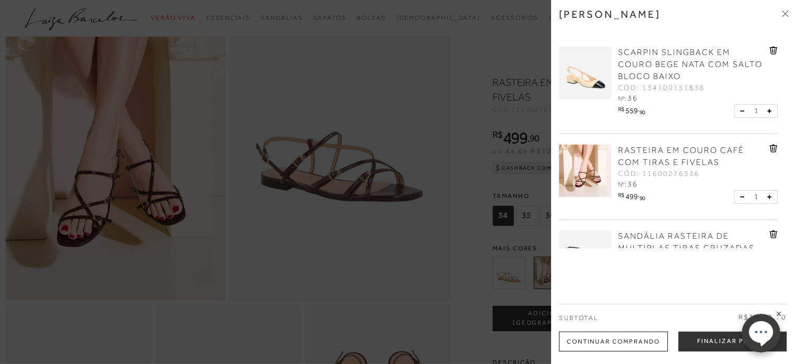
scroll to position [126, 0]
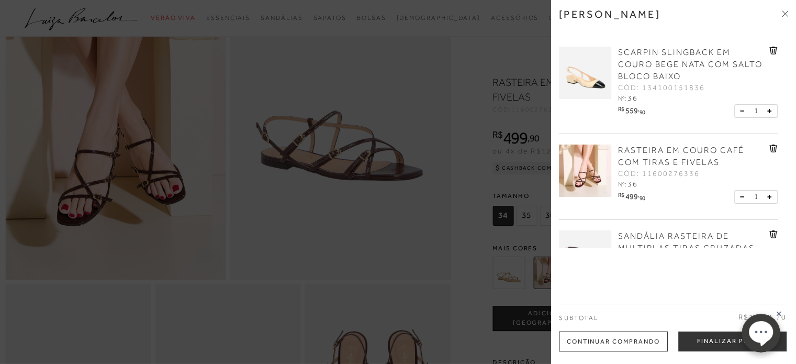
click at [638, 237] on span "SANDÁLIA RASTEIRA DE MULTIPLAS TIRAS CRUZADAS EM COURO CARAMELO" at bounding box center [686, 247] width 137 height 33
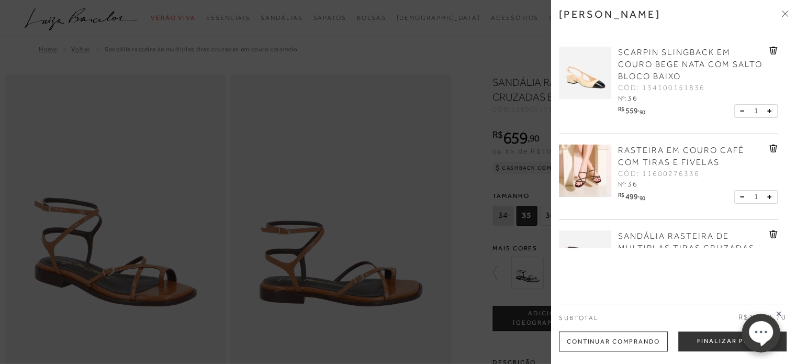
click at [783, 15] on icon at bounding box center [783, 14] width 3 height 3
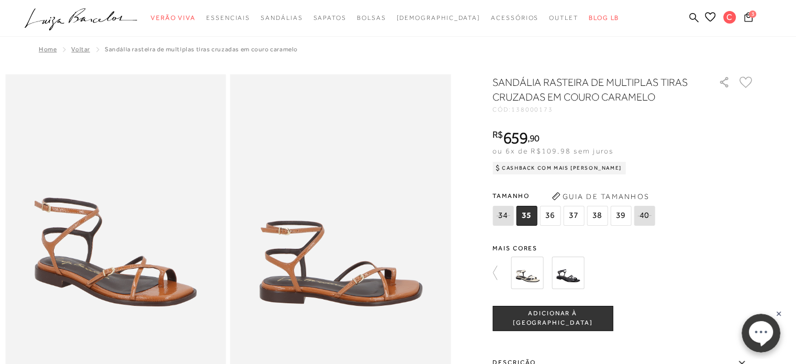
click at [750, 82] on icon at bounding box center [745, 82] width 13 height 12
click at [749, 16] on span "3" at bounding box center [752, 13] width 7 height 7
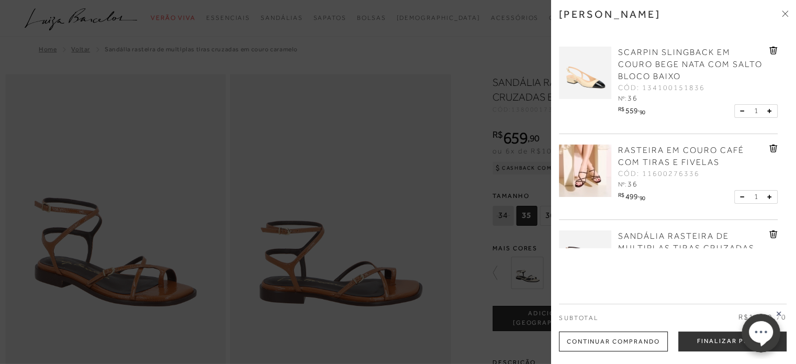
click at [783, 16] on icon at bounding box center [783, 14] width 3 height 3
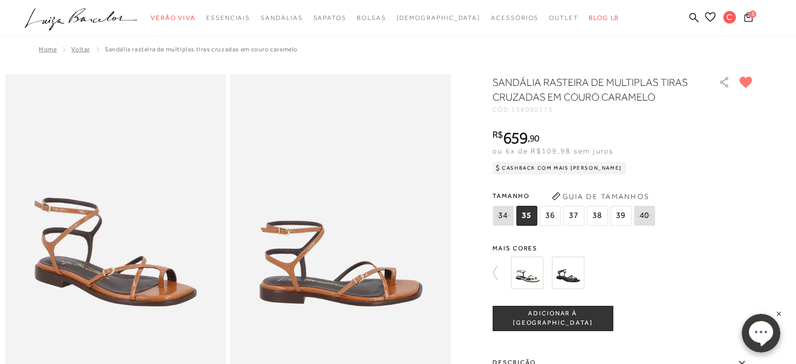
click at [710, 14] on icon at bounding box center [710, 16] width 10 height 9
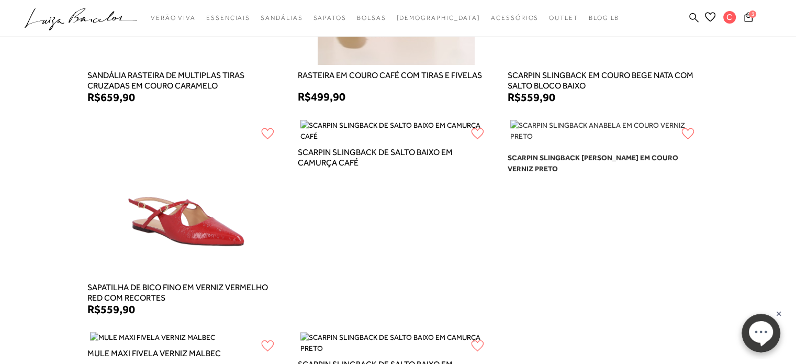
scroll to position [314, 0]
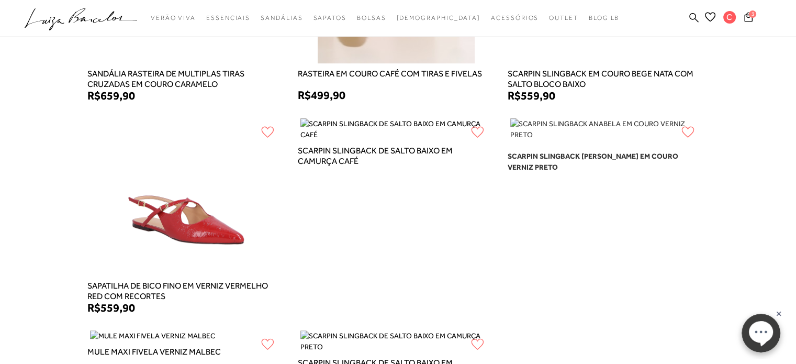
click at [779, 313] on rect at bounding box center [778, 313] width 8 height 8
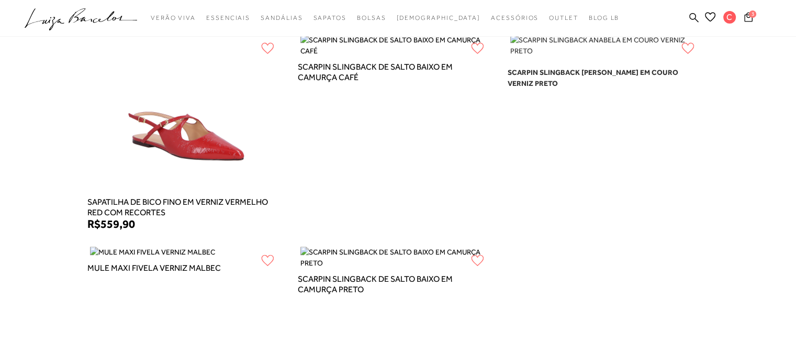
scroll to position [419, 0]
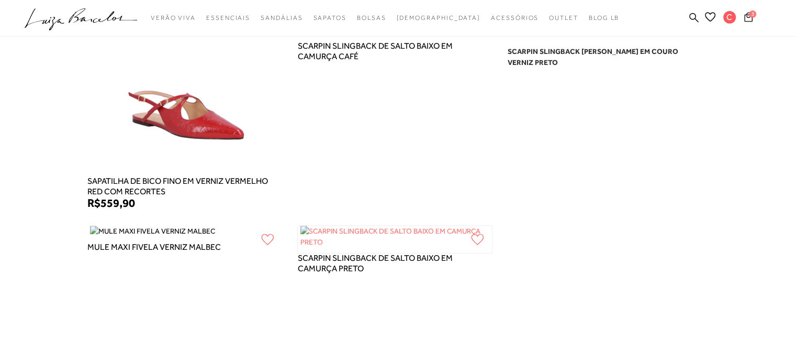
click at [361, 236] on img at bounding box center [395, 239] width 195 height 27
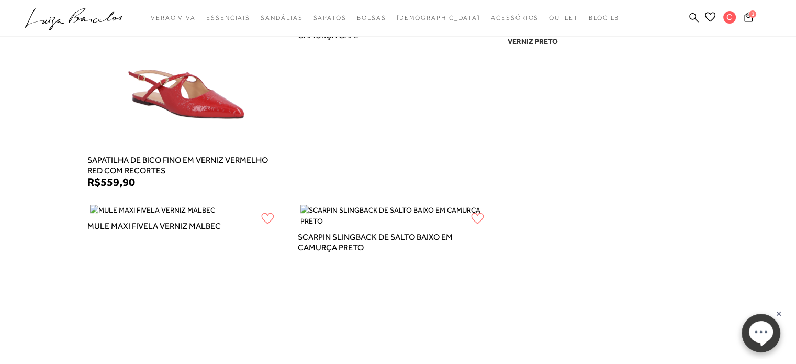
scroll to position [460, 0]
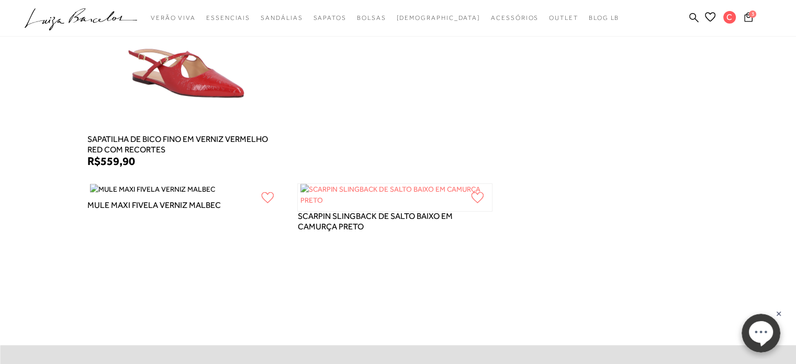
click at [330, 186] on img at bounding box center [395, 197] width 195 height 27
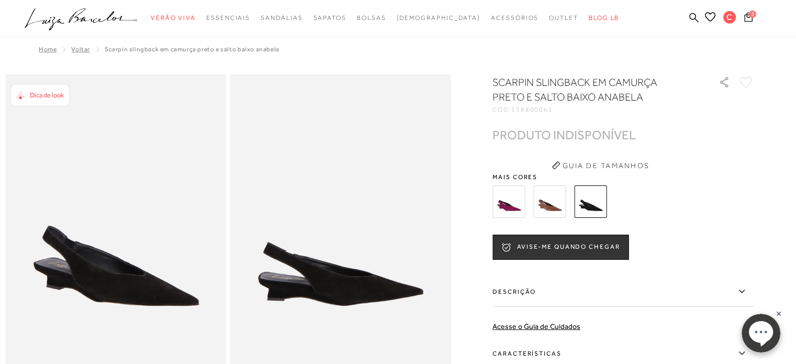
click at [747, 82] on icon at bounding box center [745, 82] width 13 height 12
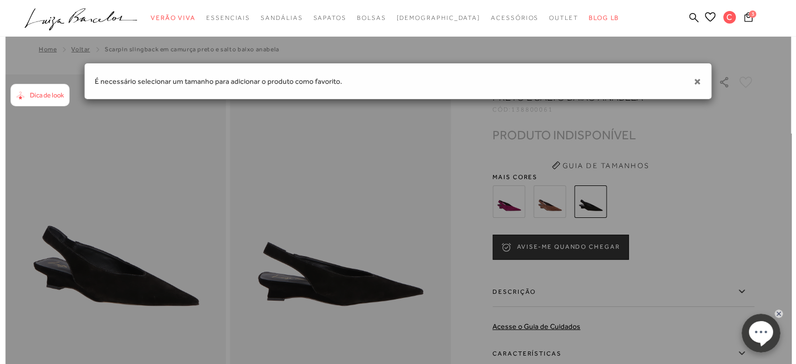
click at [701, 81] on span "×" at bounding box center [697, 81] width 8 height 15
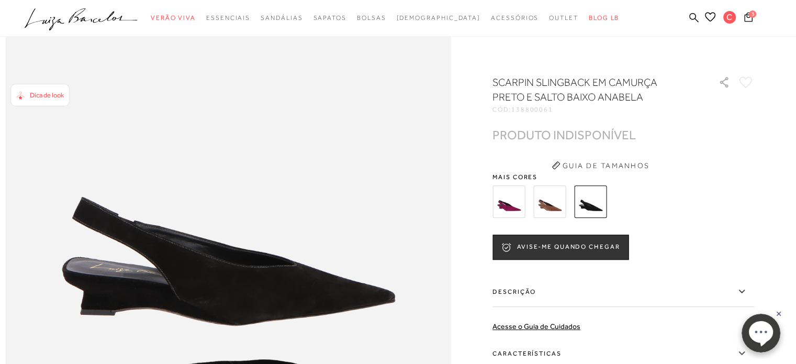
scroll to position [628, 0]
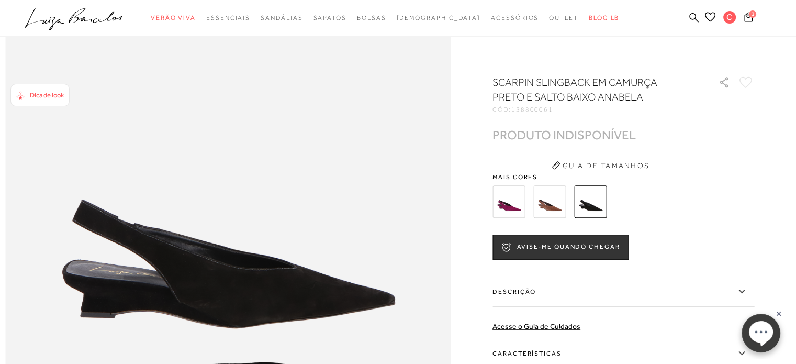
click at [750, 83] on icon at bounding box center [745, 82] width 13 height 12
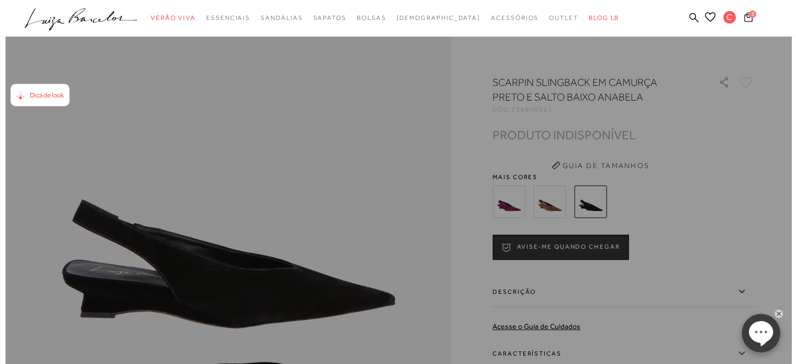
click at [729, 105] on div "× É necessário selecionar um tamanho para adicionar o produto como favorito." at bounding box center [397, 59] width 785 height 1374
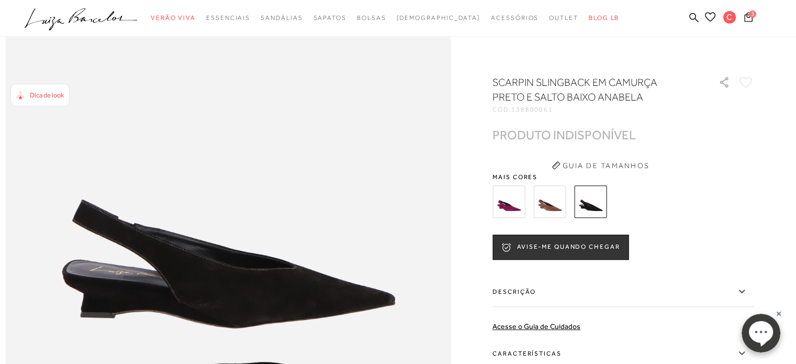
click at [710, 16] on icon at bounding box center [710, 17] width 10 height 10
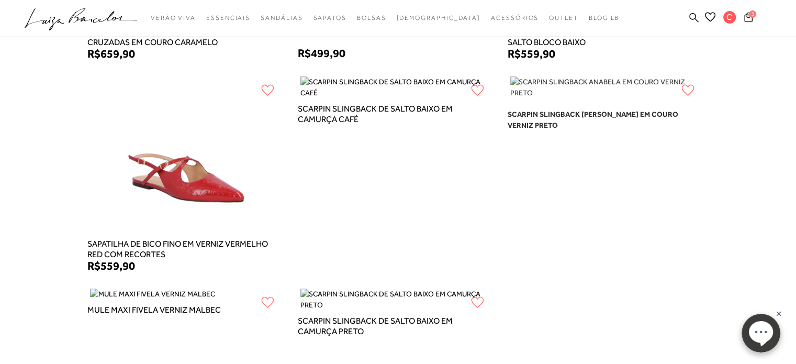
scroll to position [440, 0]
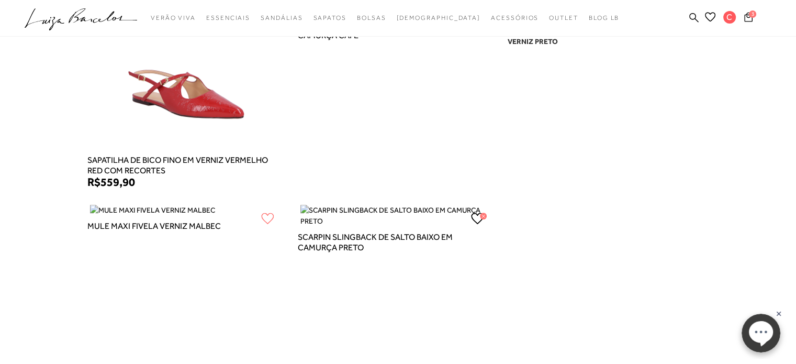
click at [482, 215] on icon at bounding box center [483, 216] width 2 height 2
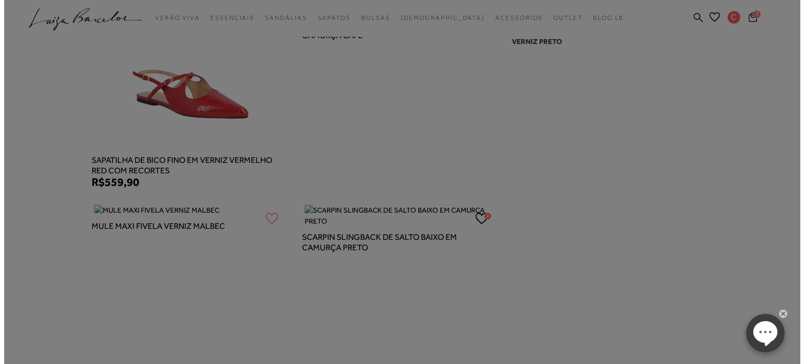
scroll to position [440, 0]
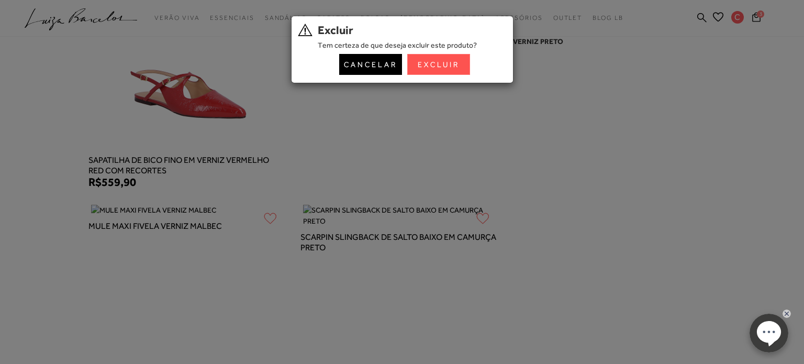
click at [448, 65] on button "Excluir" at bounding box center [438, 64] width 63 height 21
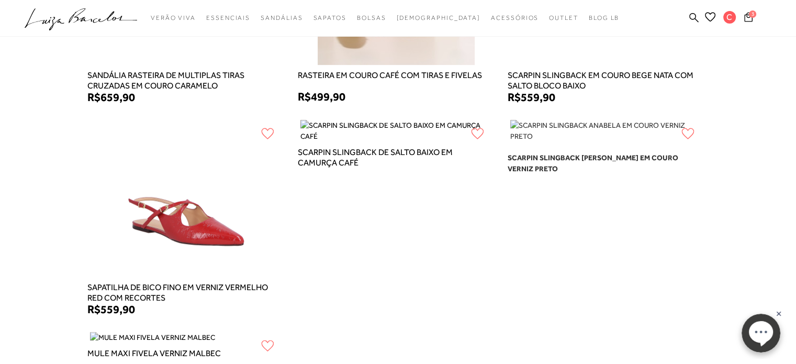
scroll to position [314, 0]
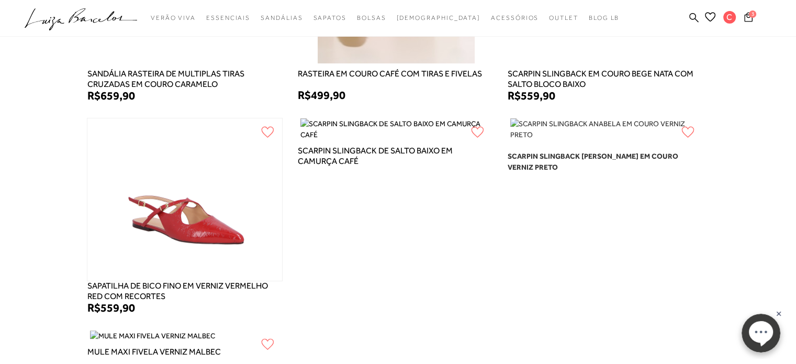
click at [176, 226] on img at bounding box center [185, 199] width 160 height 162
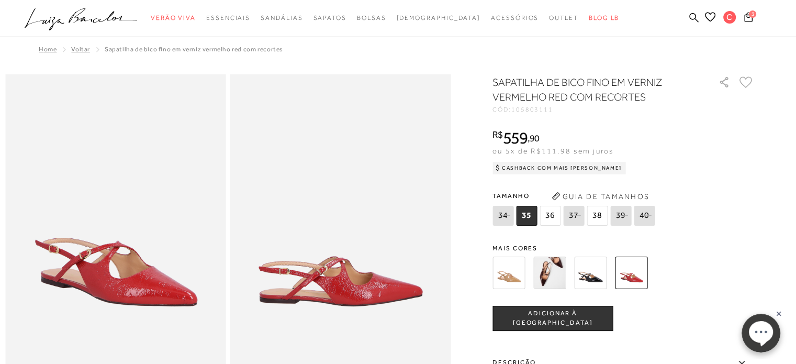
click at [549, 217] on span "36" at bounding box center [549, 216] width 21 height 20
click at [545, 316] on span "ADICIONAR À [GEOGRAPHIC_DATA]" at bounding box center [552, 318] width 119 height 18
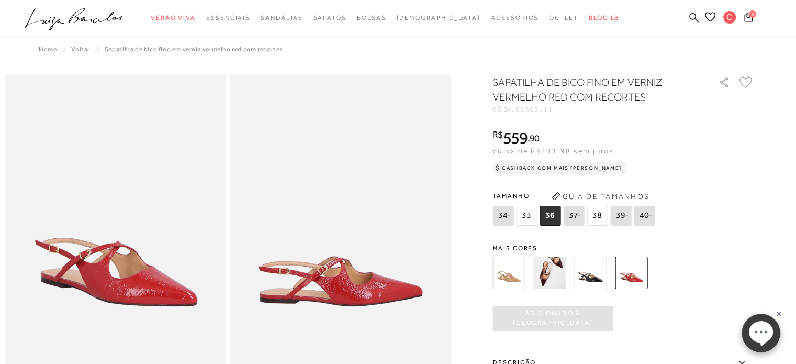
click at [518, 276] on img at bounding box center [508, 272] width 32 height 32
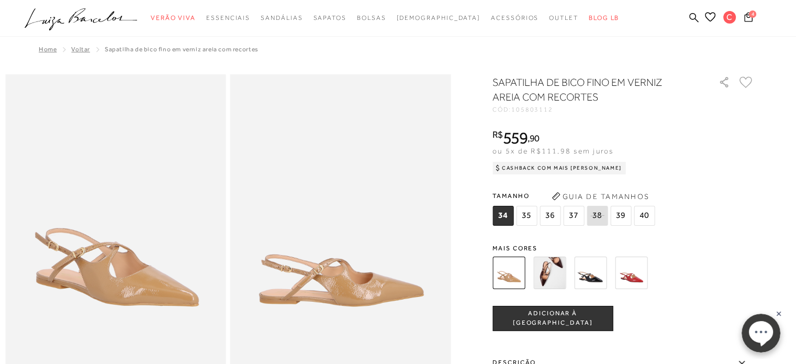
click at [550, 278] on img at bounding box center [549, 272] width 32 height 32
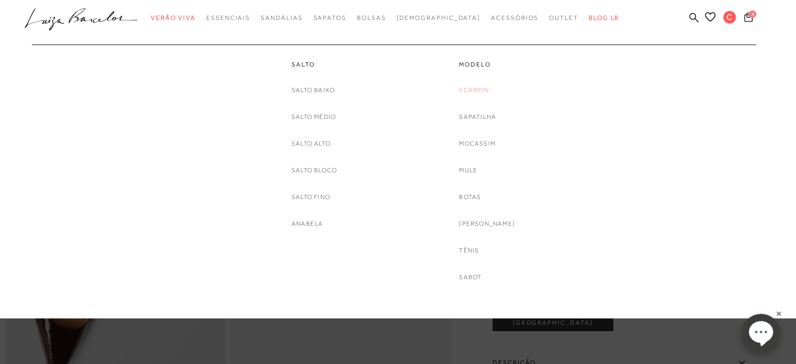
click at [475, 89] on link "Scarpin" at bounding box center [473, 90] width 29 height 11
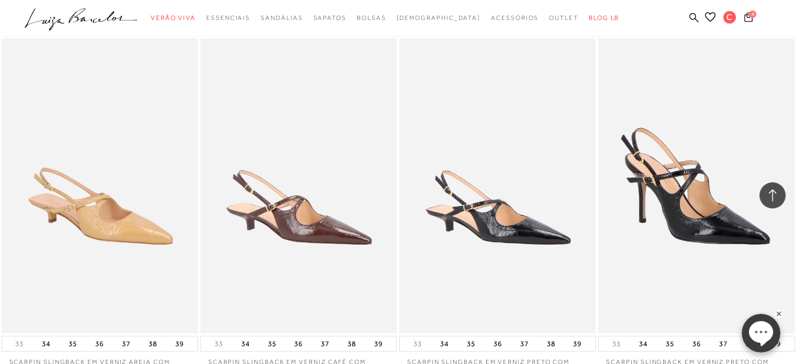
scroll to position [1130, 0]
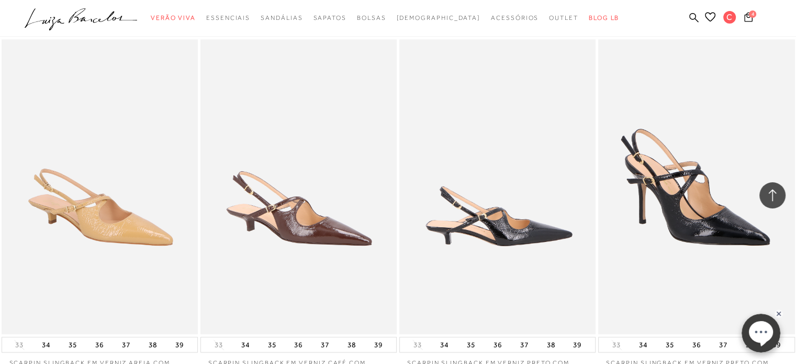
click at [482, 170] on img at bounding box center [497, 186] width 195 height 295
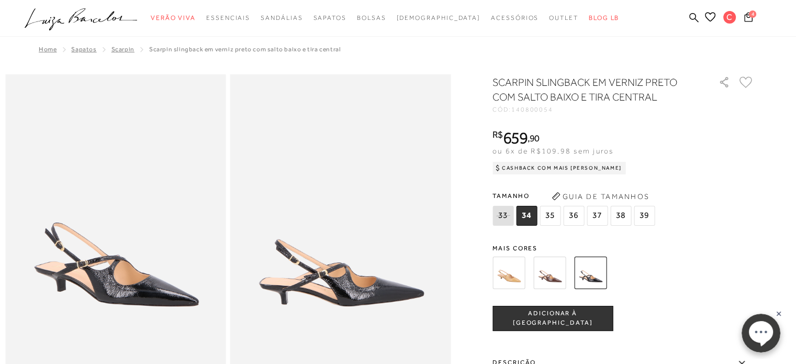
click at [749, 82] on icon at bounding box center [745, 82] width 13 height 12
click at [571, 216] on span "36" at bounding box center [573, 216] width 21 height 20
click at [544, 318] on span "ADICIONAR À [GEOGRAPHIC_DATA]" at bounding box center [552, 318] width 119 height 18
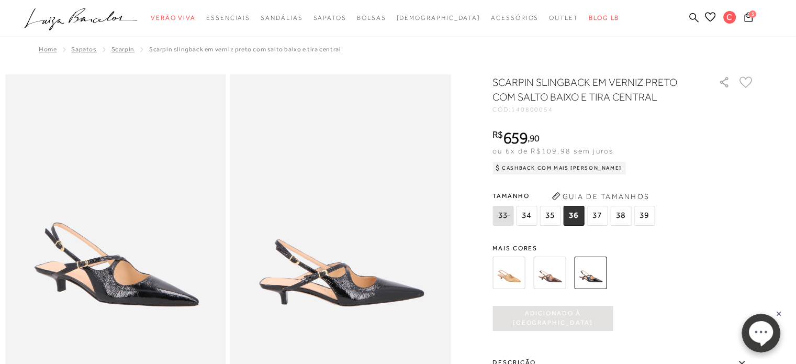
click at [779, 313] on rect at bounding box center [778, 313] width 8 height 8
click at [556, 276] on img at bounding box center [549, 272] width 32 height 32
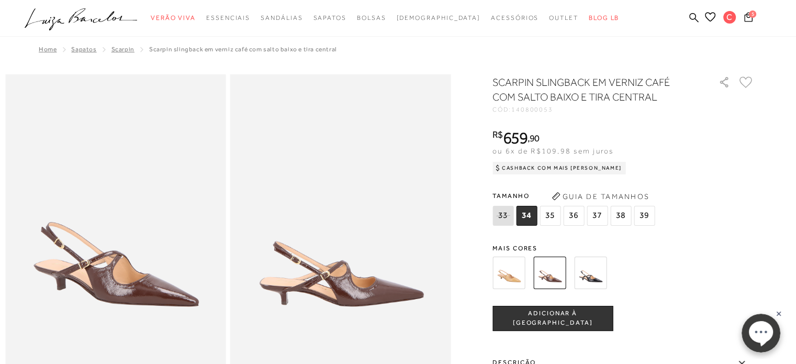
click at [506, 278] on img at bounding box center [508, 272] width 32 height 32
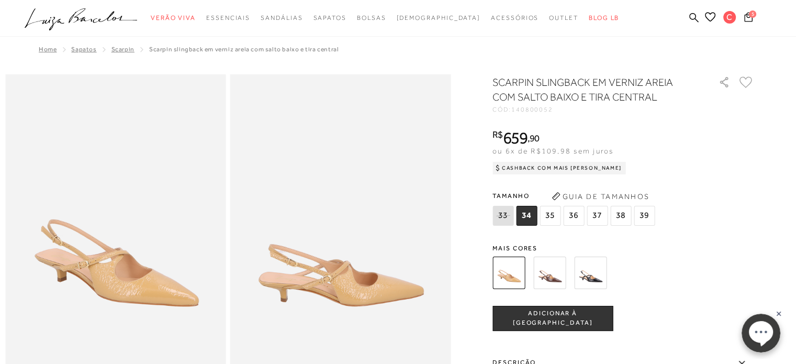
click at [749, 79] on icon at bounding box center [746, 82] width 12 height 10
click at [749, 15] on span "5" at bounding box center [752, 13] width 7 height 7
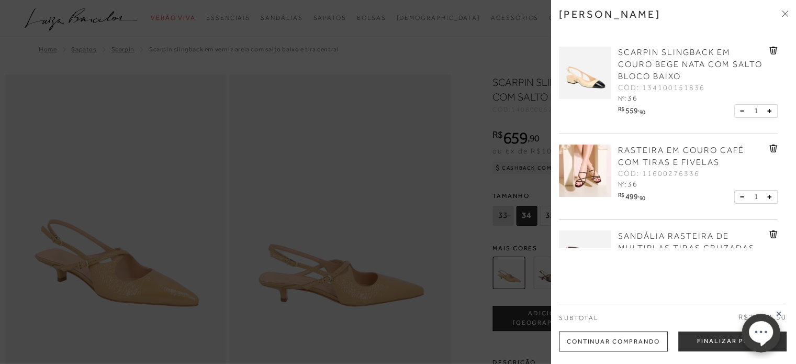
click at [594, 174] on img at bounding box center [585, 170] width 52 height 52
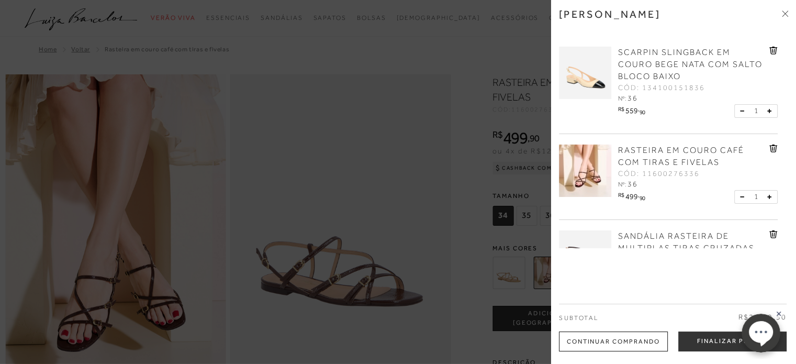
click at [426, 168] on div at bounding box center [398, 182] width 796 height 364
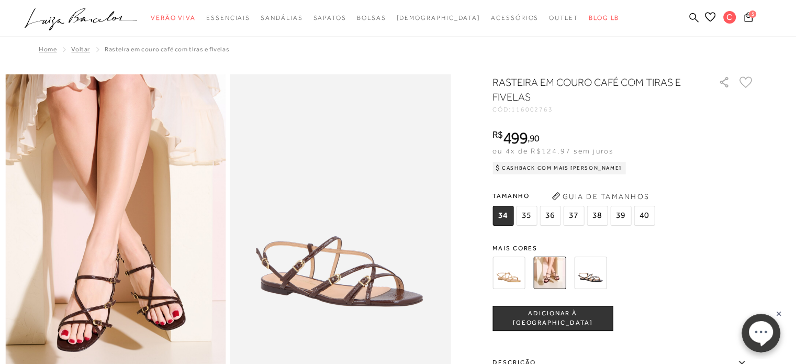
click at [749, 83] on icon at bounding box center [745, 82] width 13 height 12
click at [746, 19] on icon at bounding box center [748, 17] width 8 height 10
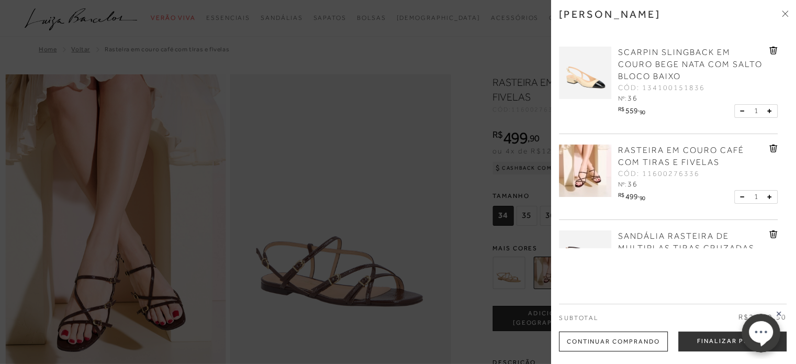
click at [772, 147] on icon at bounding box center [772, 149] width 1 height 4
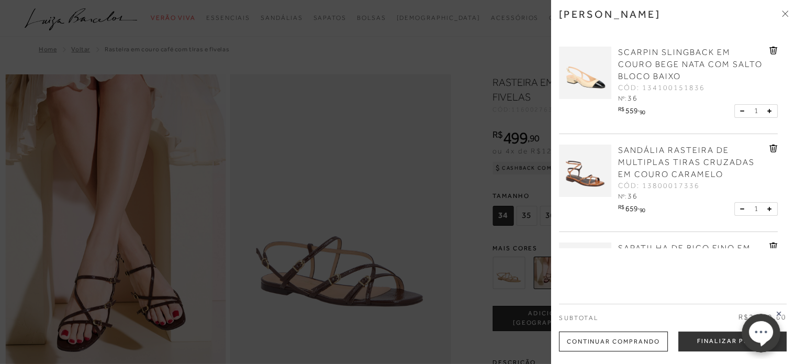
click at [593, 185] on img at bounding box center [585, 170] width 52 height 52
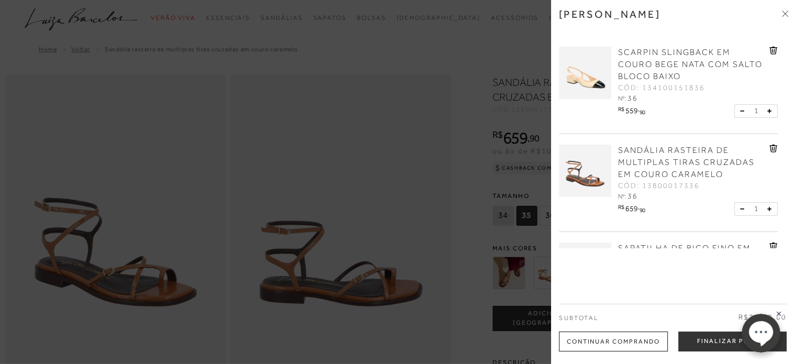
click at [467, 91] on div at bounding box center [398, 182] width 796 height 364
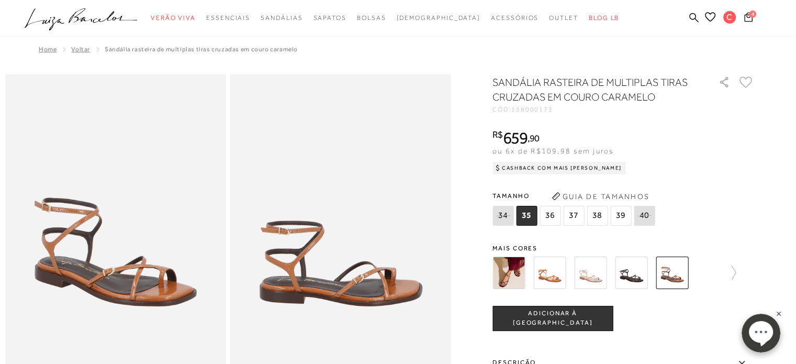
click at [748, 81] on icon at bounding box center [745, 82] width 13 height 12
click at [751, 18] on icon at bounding box center [748, 17] width 8 height 10
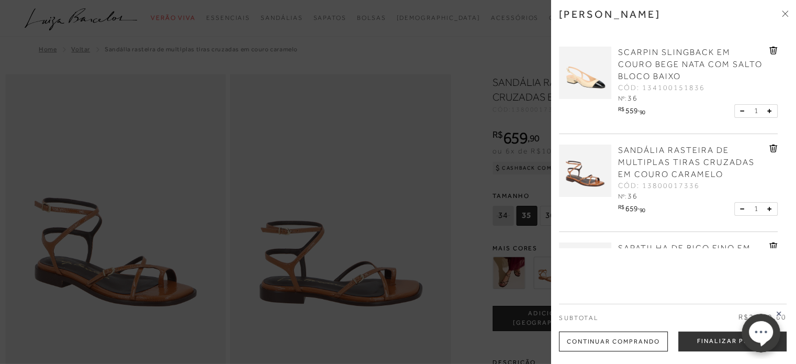
click at [769, 148] on icon at bounding box center [773, 148] width 8 height 8
click at [597, 70] on img at bounding box center [585, 73] width 52 height 52
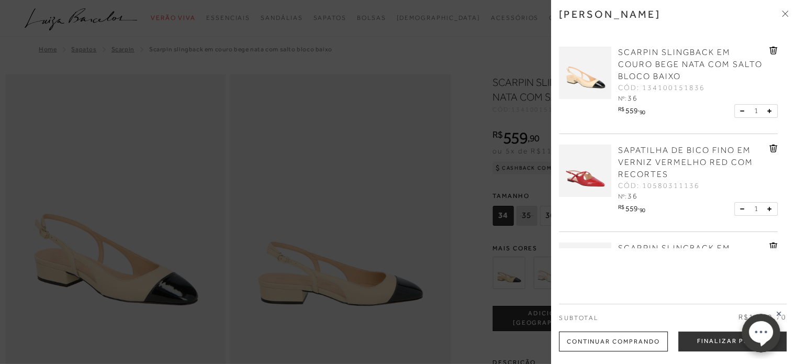
click at [785, 14] on icon at bounding box center [786, 14] width 3 height 3
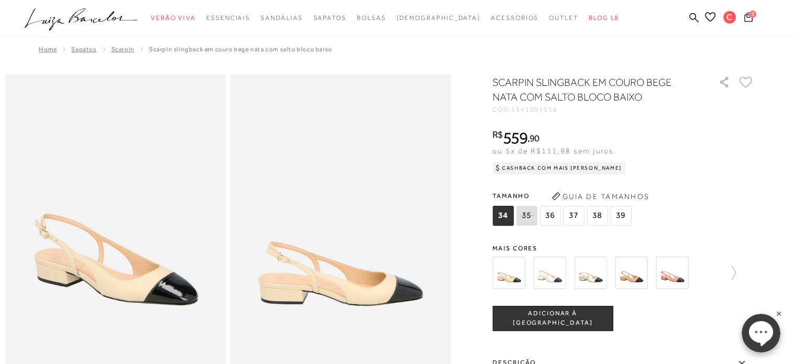
click at [747, 81] on icon at bounding box center [745, 82] width 13 height 12
click at [745, 15] on icon at bounding box center [748, 17] width 8 height 10
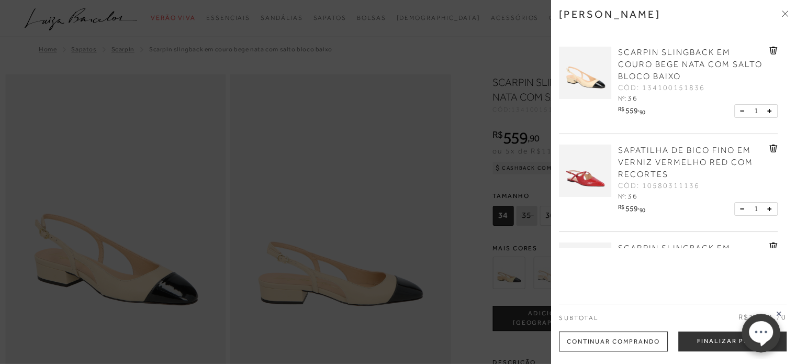
click at [581, 167] on img at bounding box center [585, 170] width 52 height 52
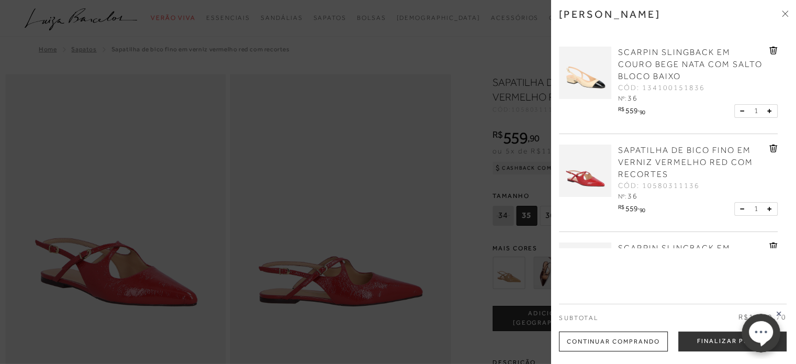
click at [783, 14] on icon at bounding box center [785, 13] width 6 height 6
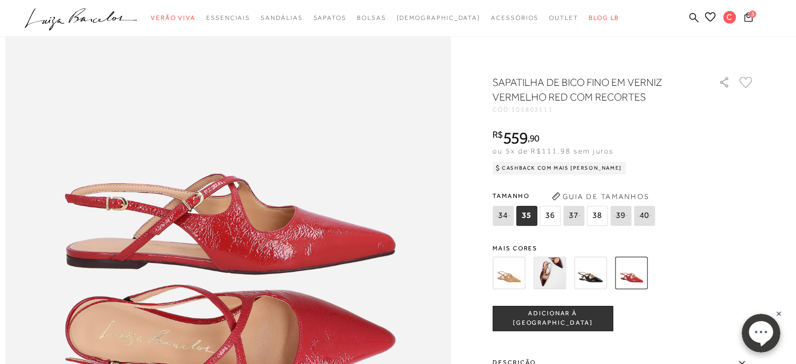
scroll to position [680, 0]
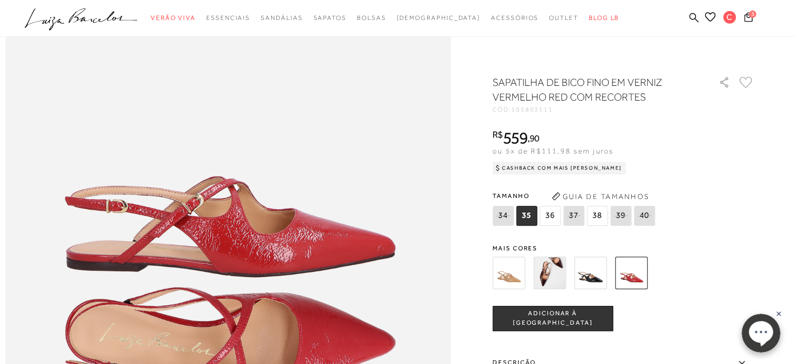
click at [514, 275] on img at bounding box center [508, 272] width 32 height 32
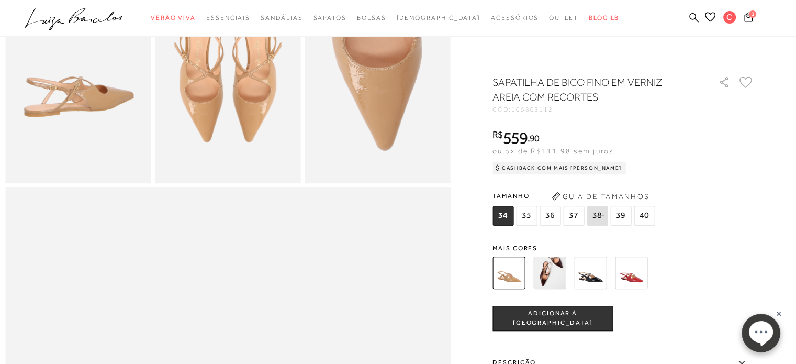
scroll to position [425, 0]
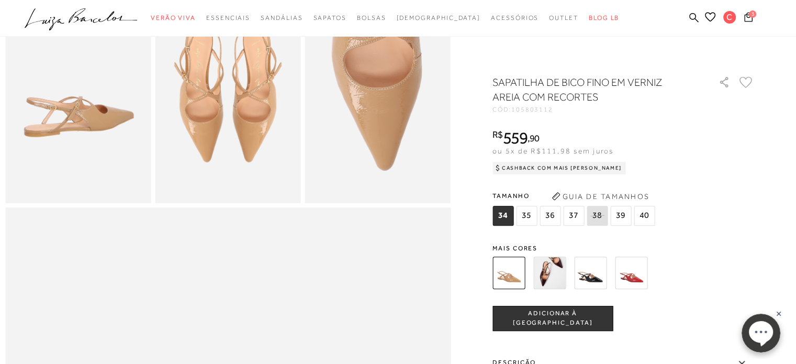
click at [557, 267] on img at bounding box center [549, 272] width 32 height 32
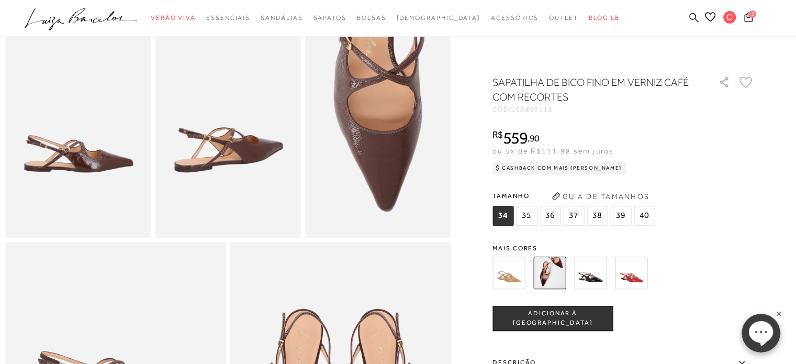
scroll to position [385, 0]
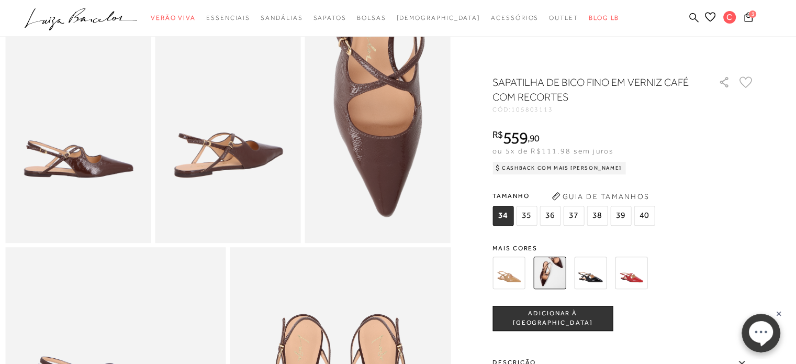
click at [590, 274] on img at bounding box center [590, 272] width 32 height 32
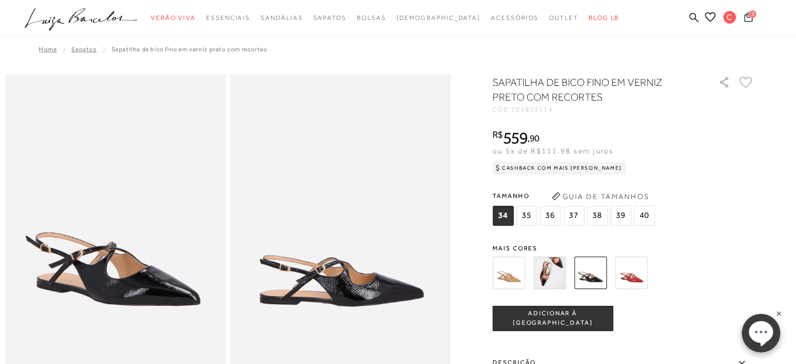
click at [747, 14] on icon at bounding box center [748, 16] width 8 height 9
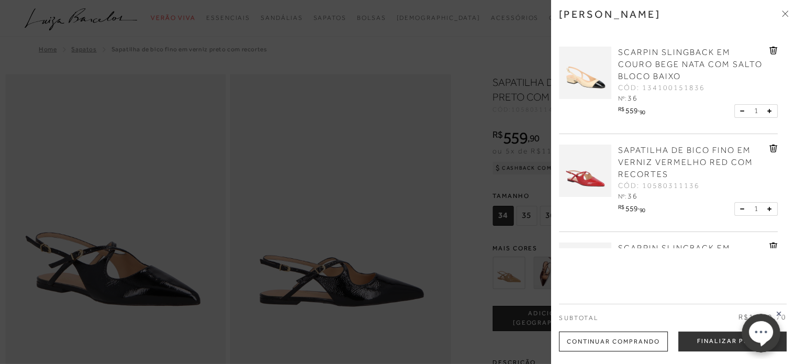
scroll to position [82, 0]
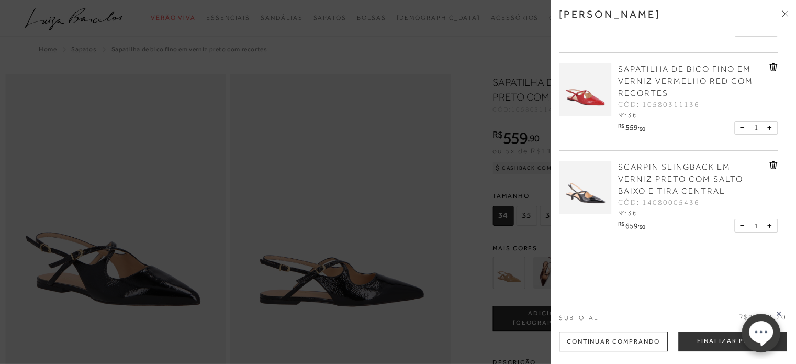
click at [588, 182] on img at bounding box center [585, 187] width 52 height 52
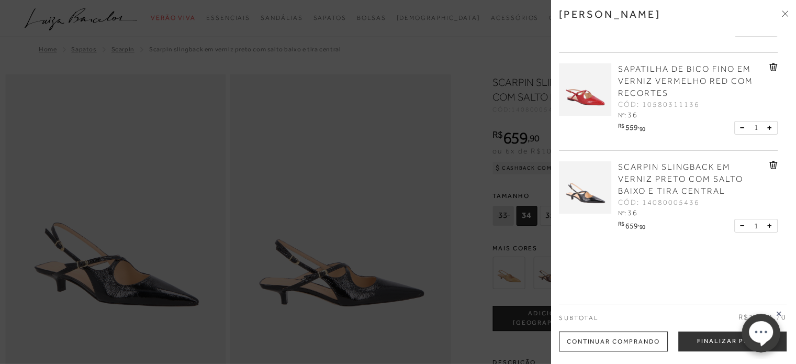
click at [785, 14] on icon at bounding box center [786, 14] width 3 height 3
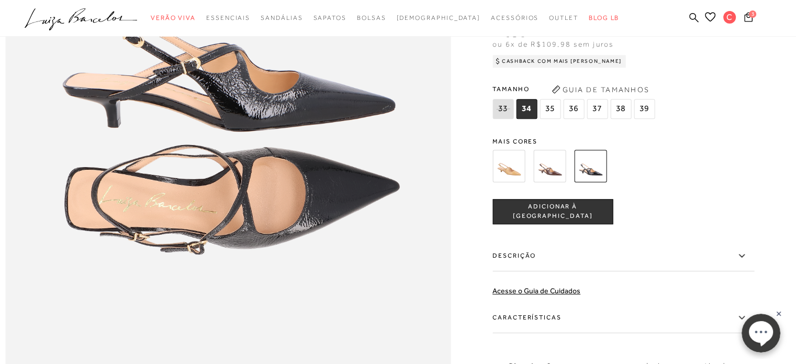
scroll to position [860, 0]
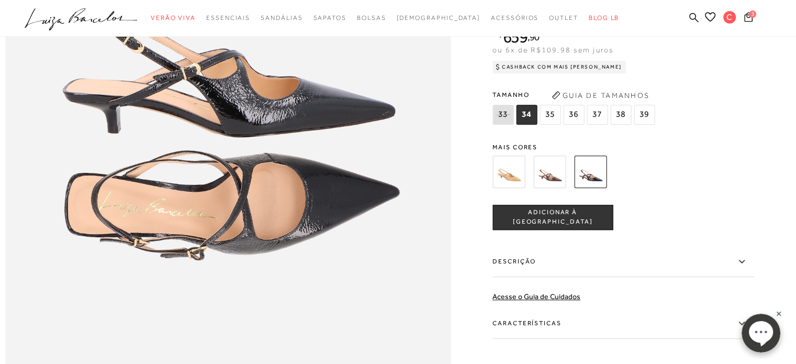
click at [553, 188] on img at bounding box center [549, 171] width 32 height 32
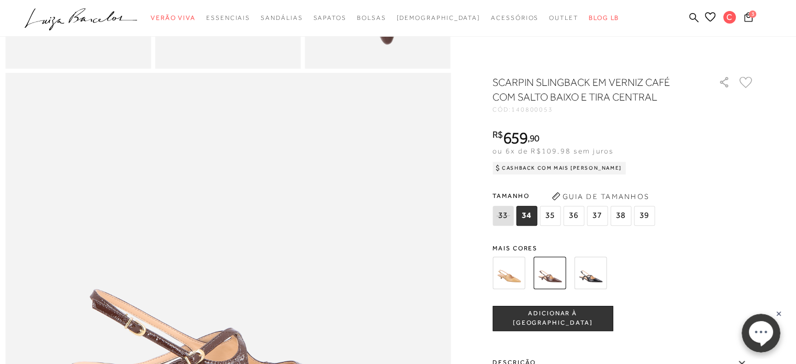
scroll to position [502, 0]
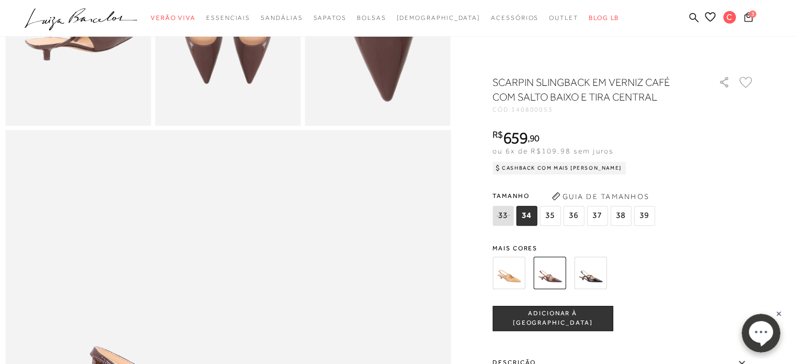
click at [513, 273] on img at bounding box center [508, 272] width 32 height 32
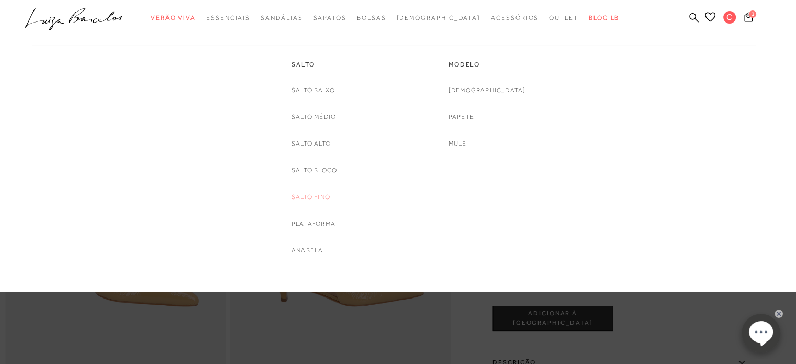
click at [312, 196] on link "Salto Fino" at bounding box center [310, 197] width 39 height 11
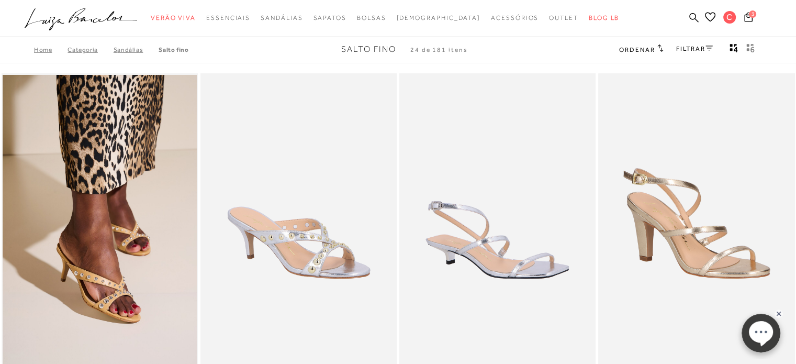
click at [681, 48] on link "FILTRAR" at bounding box center [694, 48] width 37 height 7
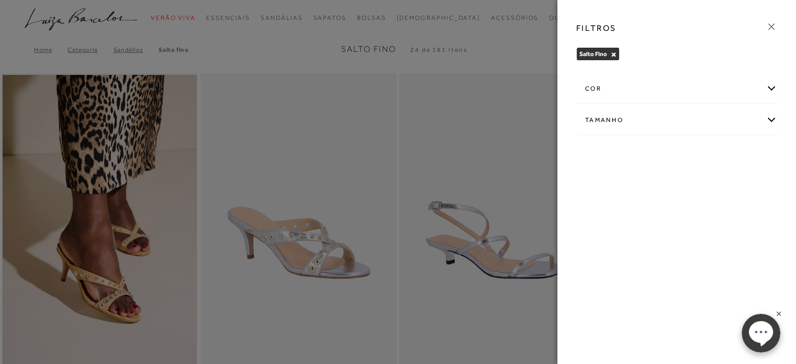
click at [770, 89] on div "cor" at bounding box center [677, 89] width 200 height 28
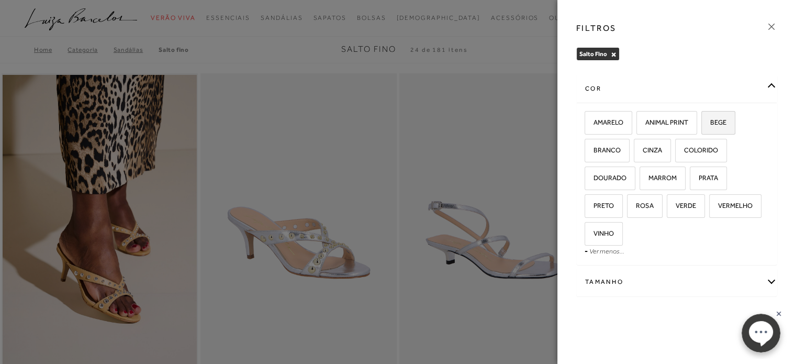
click at [718, 121] on span "BEGE" at bounding box center [714, 122] width 24 height 8
click at [710, 121] on input "BEGE" at bounding box center [705, 124] width 10 height 10
checkbox input "true"
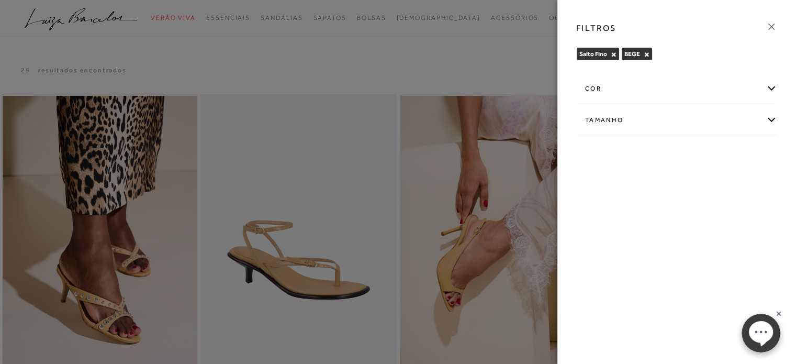
click at [770, 89] on div "cor" at bounding box center [677, 89] width 200 height 28
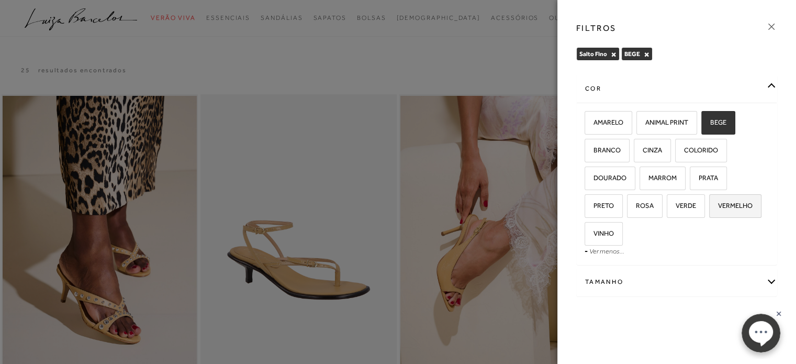
click at [710, 207] on span "VERMELHO" at bounding box center [731, 205] width 42 height 8
click at [707, 207] on input "VERMELHO" at bounding box center [712, 207] width 10 height 10
checkbox input "true"
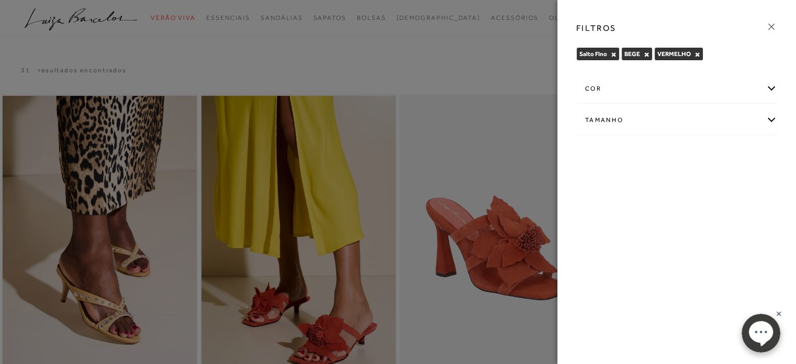
click at [770, 24] on icon at bounding box center [772, 27] width 12 height 12
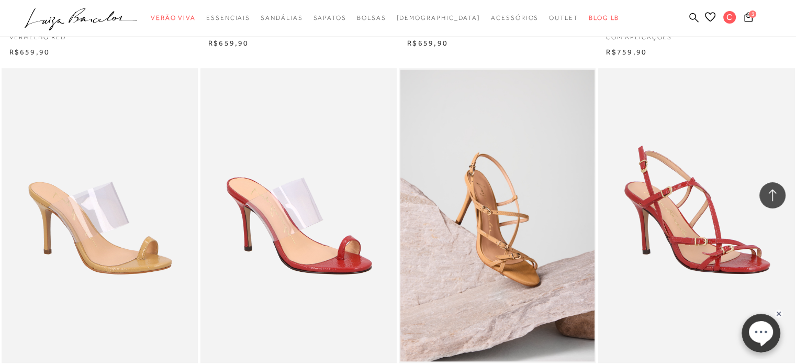
scroll to position [761, 0]
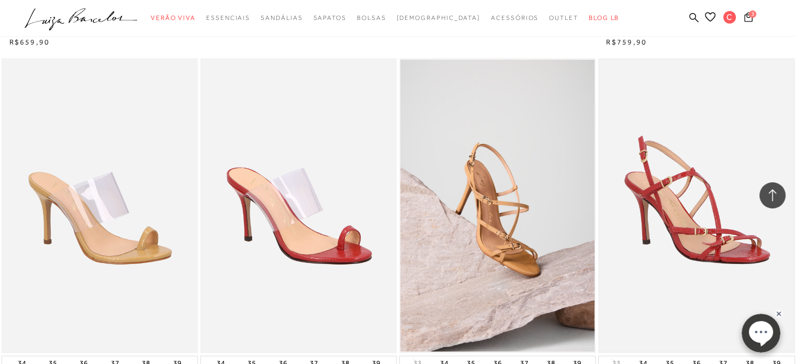
click at [713, 224] on img at bounding box center [696, 205] width 194 height 291
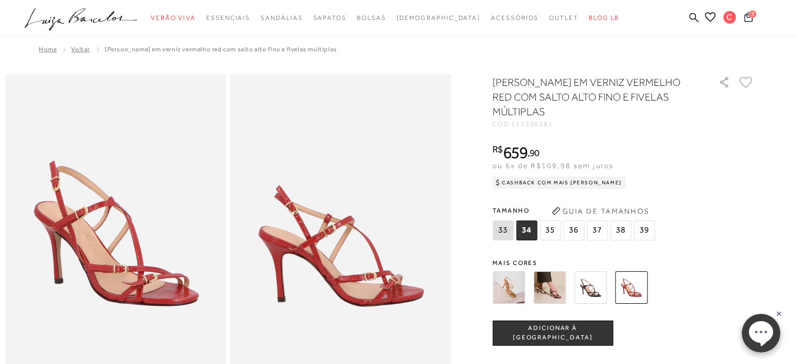
click at [576, 233] on span "36" at bounding box center [573, 230] width 21 height 20
click at [549, 332] on span "ADICIONAR À [GEOGRAPHIC_DATA]" at bounding box center [552, 332] width 119 height 18
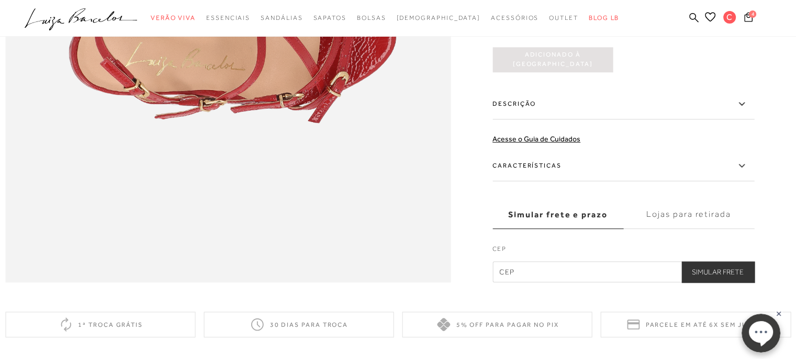
scroll to position [998, 0]
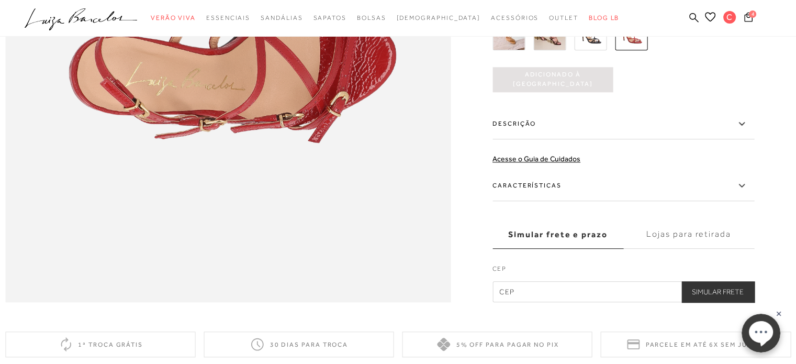
click at [742, 130] on icon at bounding box center [741, 123] width 13 height 13
click at [0, 0] on input "Descrição" at bounding box center [0, 0] width 0 height 0
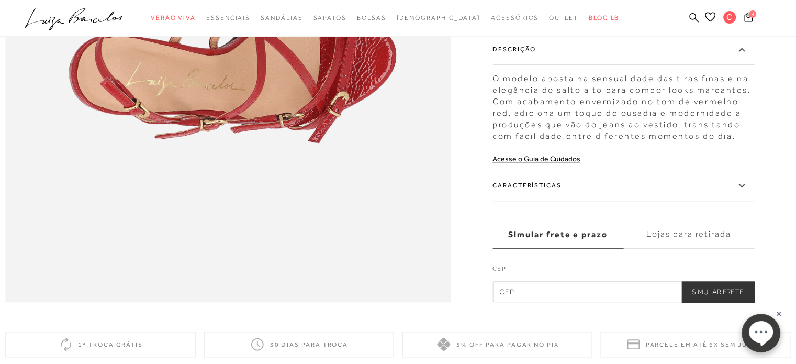
click at [747, 192] on icon at bounding box center [741, 185] width 13 height 13
click at [0, 0] on input "Características" at bounding box center [0, 0] width 0 height 0
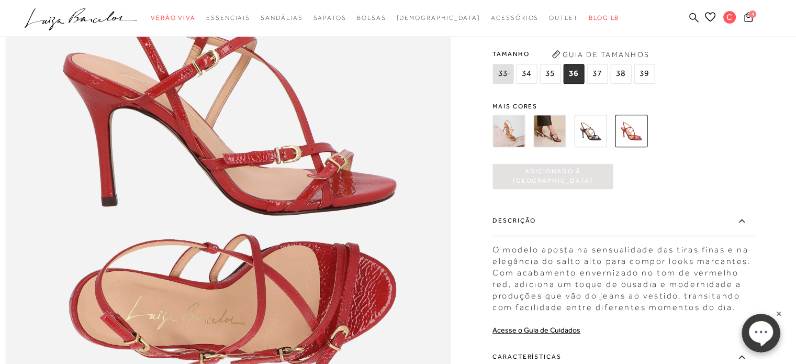
scroll to position [761, 0]
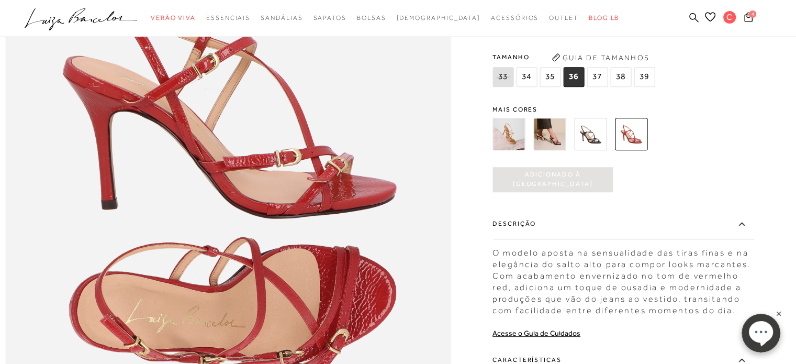
click at [555, 150] on img at bounding box center [549, 134] width 32 height 32
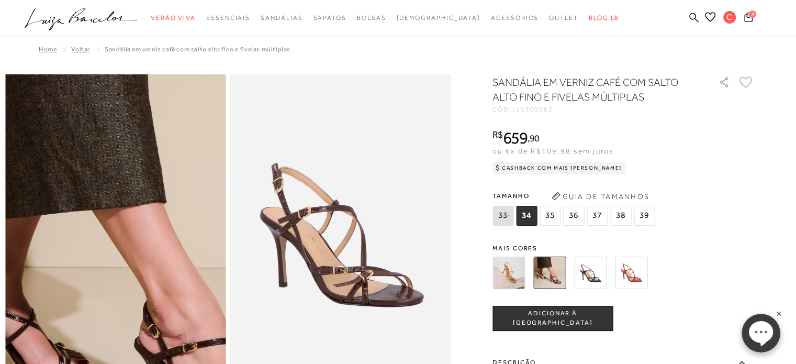
click at [98, 268] on img at bounding box center [130, 215] width 441 height 662
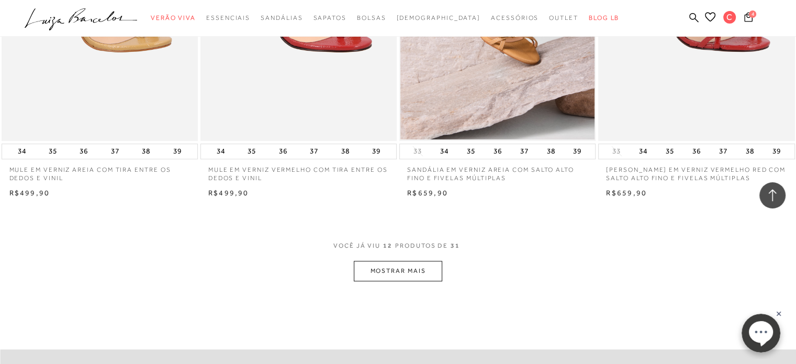
scroll to position [1115, 0]
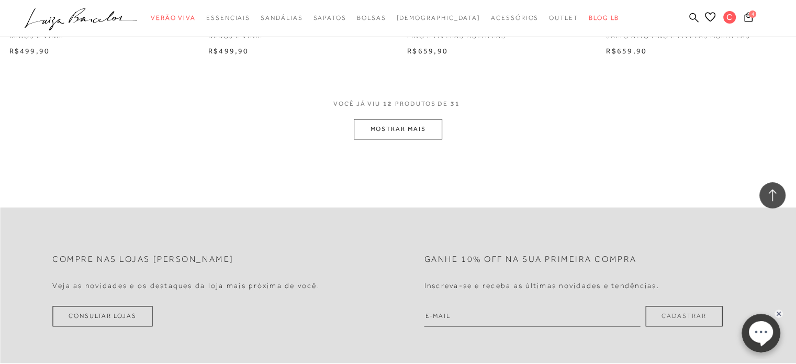
click at [387, 134] on button "MOSTRAR MAIS" at bounding box center [398, 129] width 88 height 20
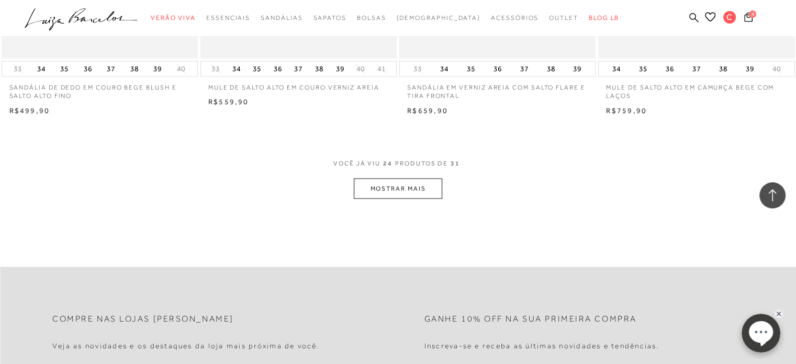
scroll to position [2172, 0]
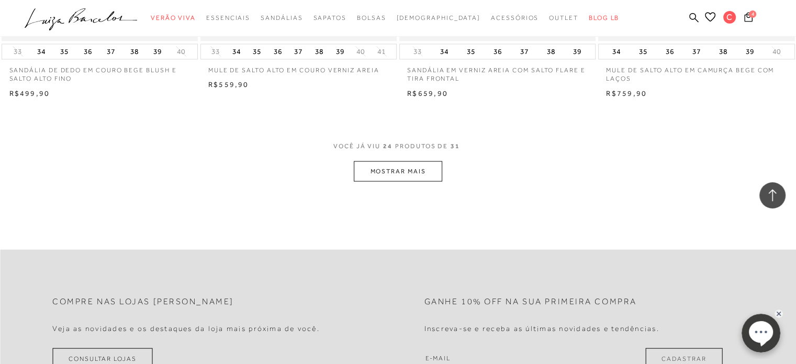
click at [409, 172] on button "MOSTRAR MAIS" at bounding box center [398, 171] width 88 height 20
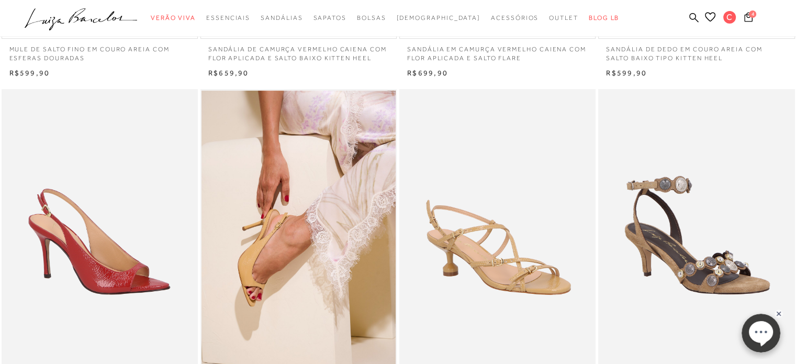
scroll to position [339, 0]
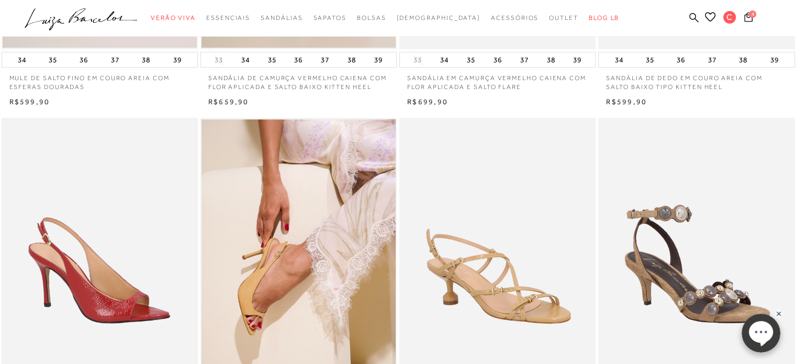
click at [123, 229] on img at bounding box center [100, 264] width 194 height 291
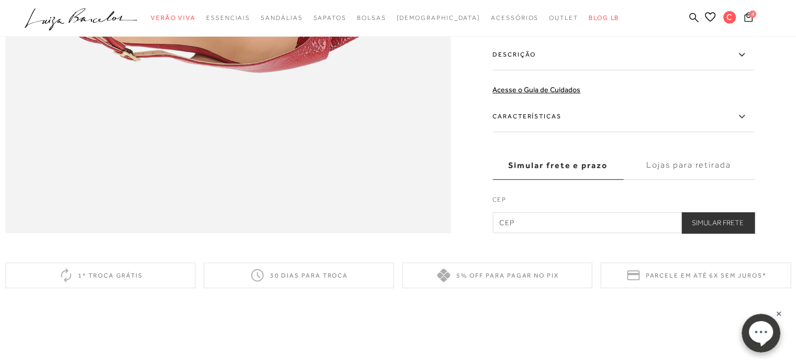
scroll to position [1058, 0]
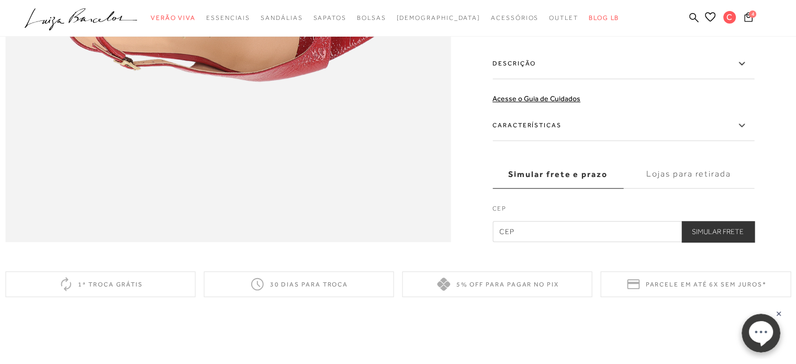
click at [741, 132] on icon at bounding box center [741, 125] width 13 height 13
click at [0, 0] on input "Características" at bounding box center [0, 0] width 0 height 0
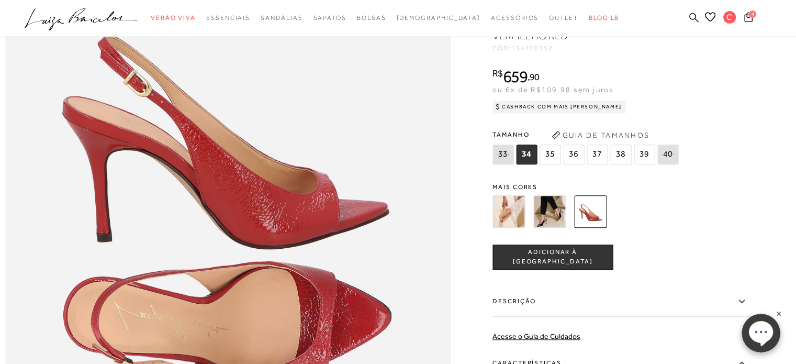
scroll to position [744, 0]
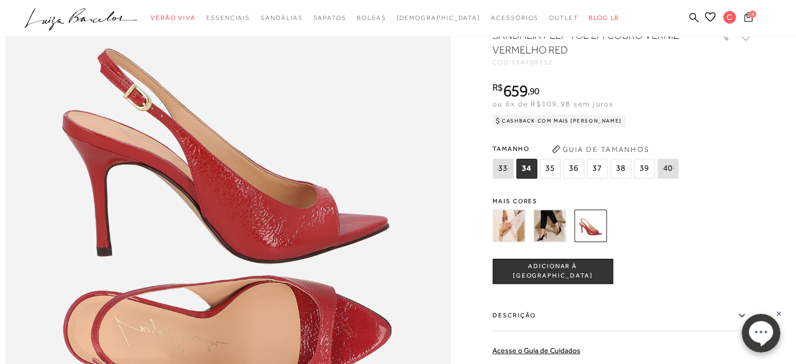
click at [751, 16] on span "4" at bounding box center [752, 13] width 7 height 7
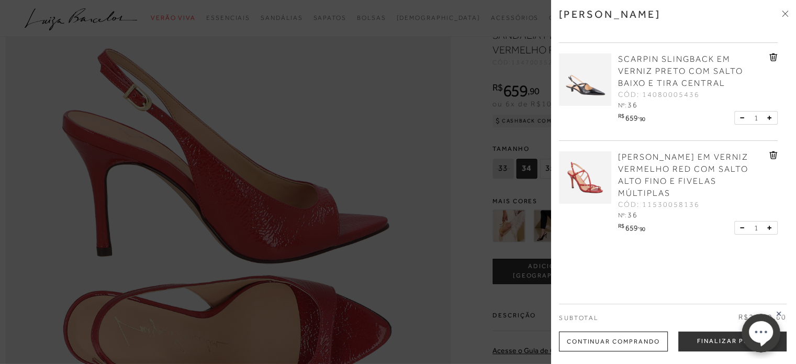
scroll to position [193, 0]
click at [769, 152] on icon at bounding box center [773, 153] width 8 height 8
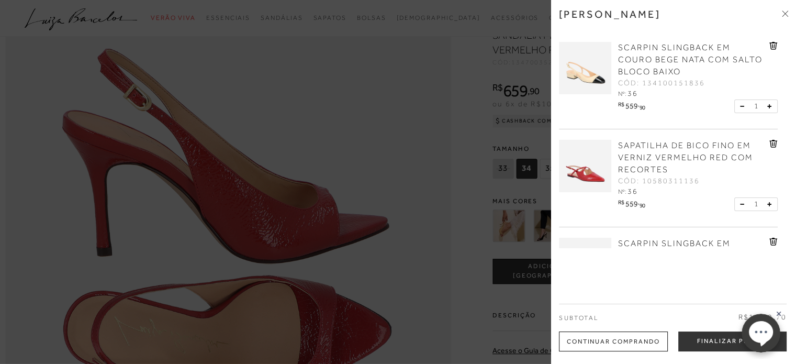
scroll to position [0, 0]
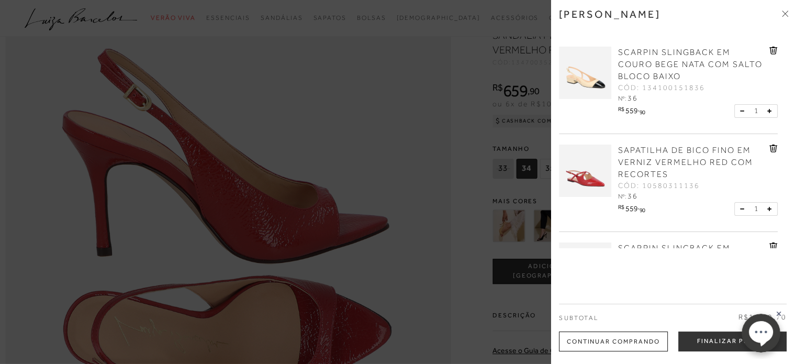
click at [786, 14] on icon at bounding box center [786, 14] width 3 height 3
